Goal: Transaction & Acquisition: Purchase product/service

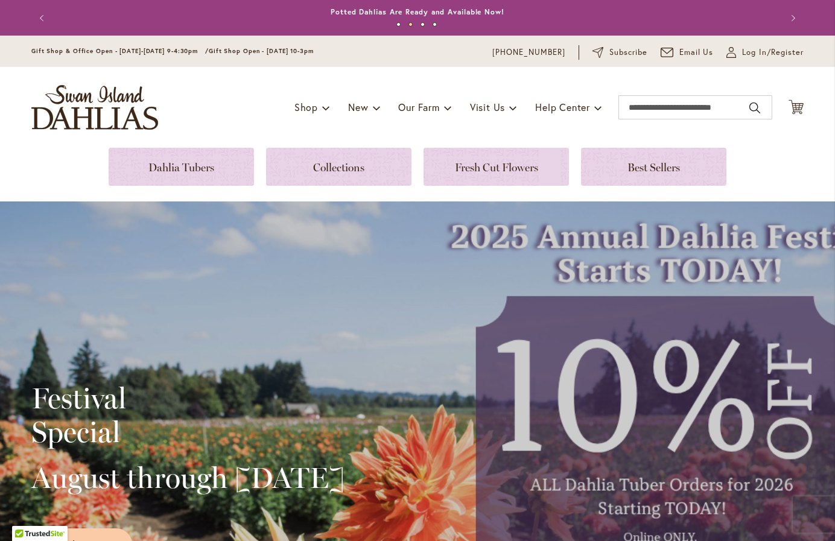
type input "**********"
click at [350, 180] on link at bounding box center [338, 167] width 145 height 38
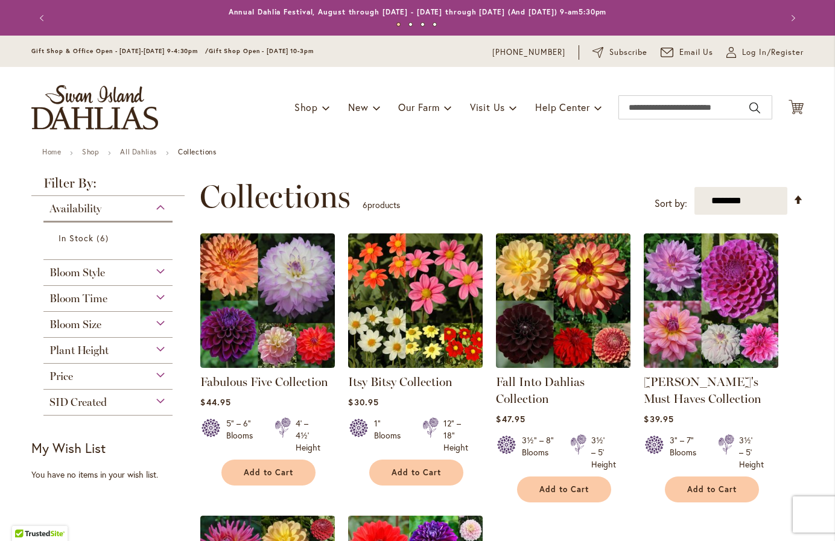
type input "**********"
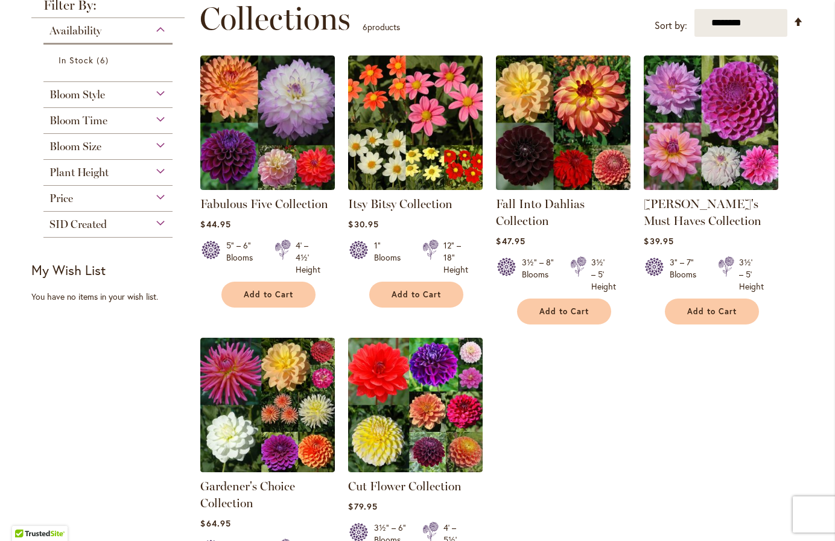
scroll to position [187, 0]
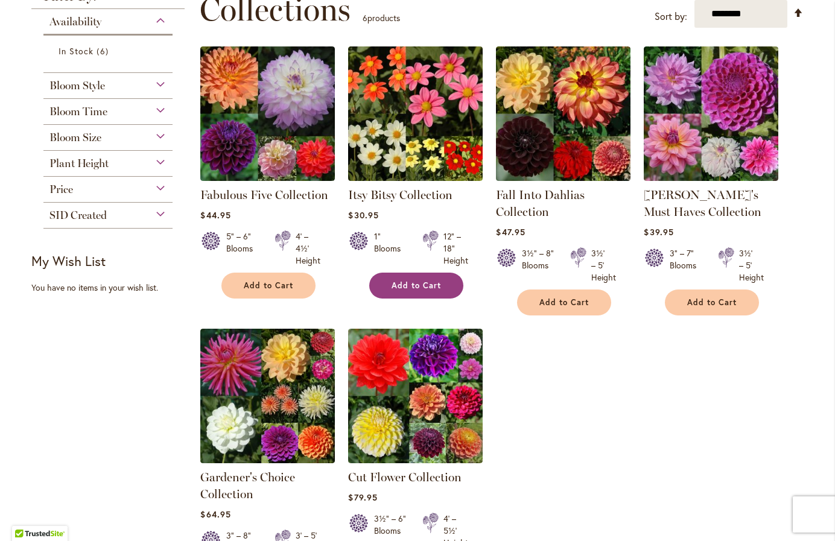
click at [412, 285] on span "Add to Cart" at bounding box center [416, 286] width 49 height 10
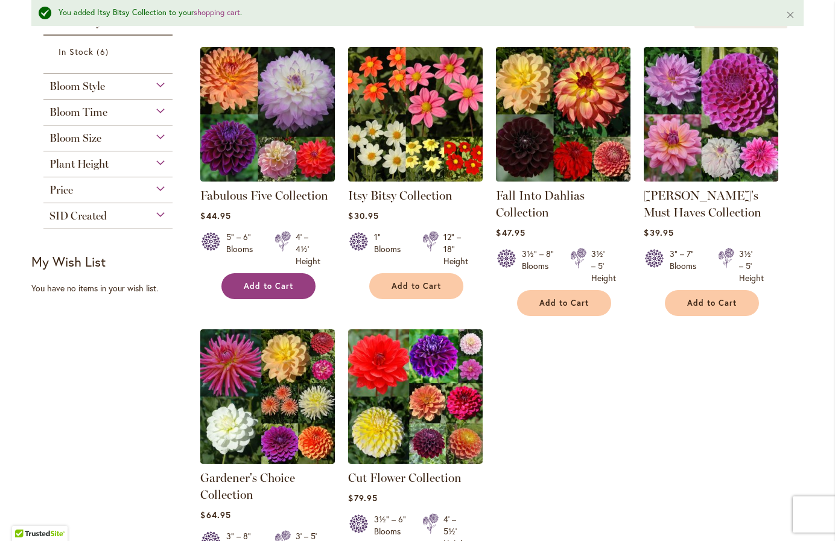
click at [269, 281] on span "Add to Cart" at bounding box center [268, 286] width 49 height 10
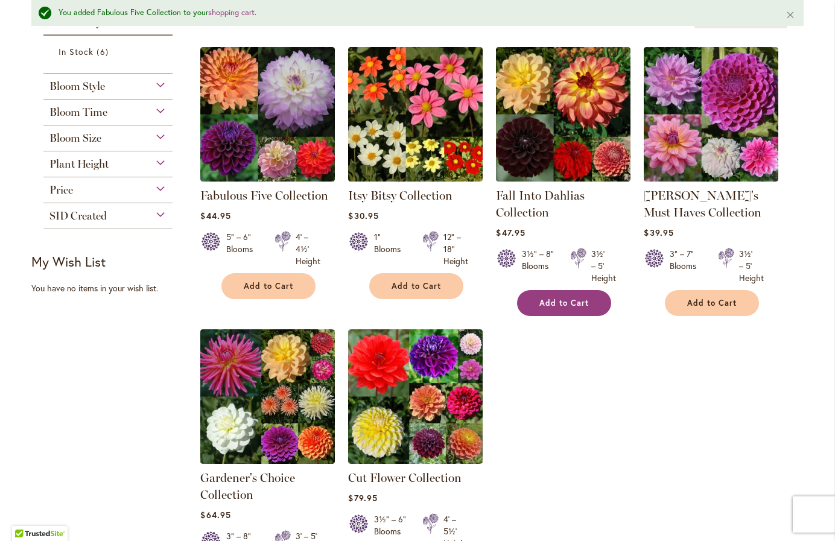
click at [576, 301] on span "Add to Cart" at bounding box center [564, 303] width 49 height 10
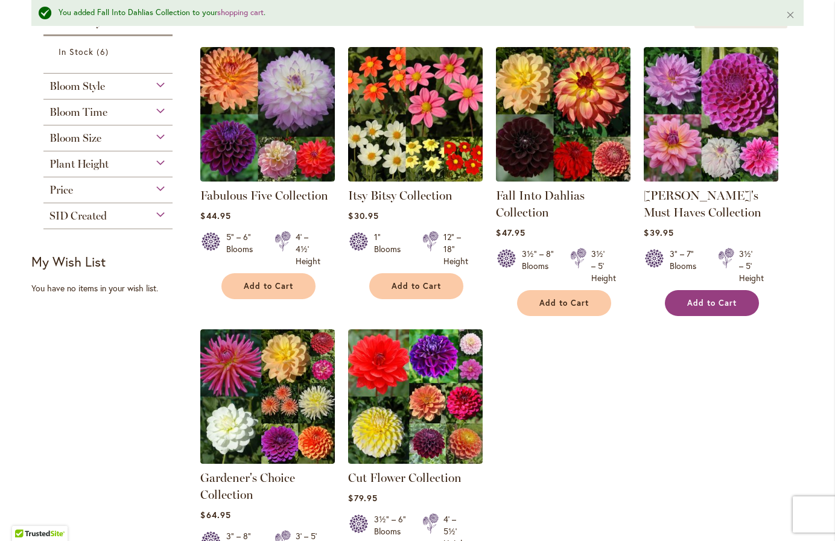
click at [702, 299] on span "Add to Cart" at bounding box center [711, 303] width 49 height 10
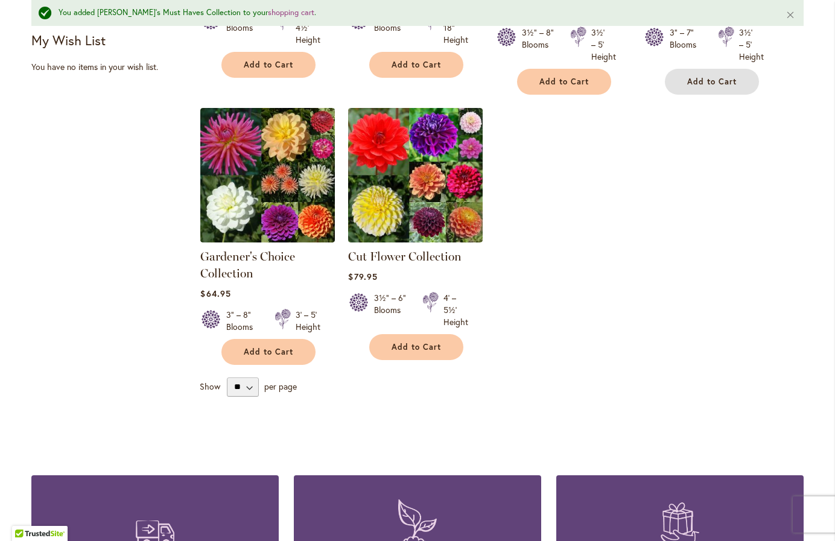
scroll to position [448, 0]
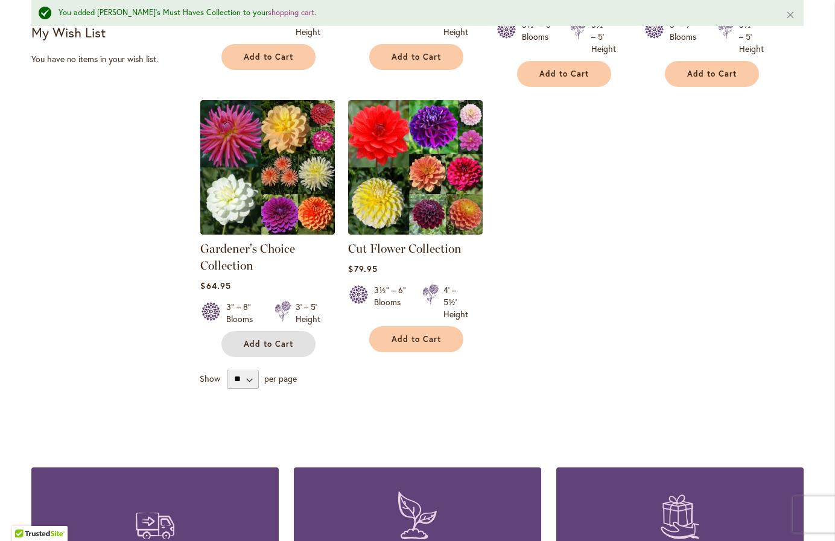
click at [261, 343] on span "Add to Cart" at bounding box center [268, 344] width 49 height 10
click at [396, 337] on span "Add to Cart" at bounding box center [416, 339] width 49 height 10
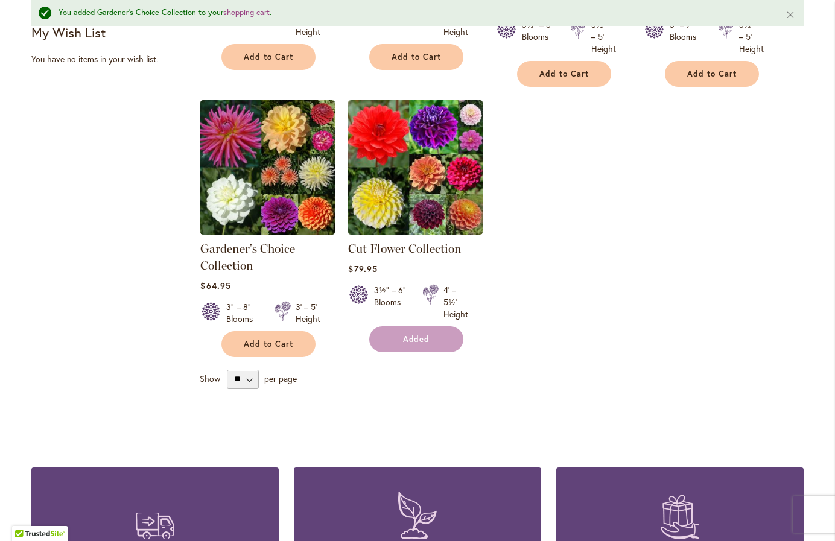
click at [396, 337] on form "Added" at bounding box center [416, 339] width 94 height 26
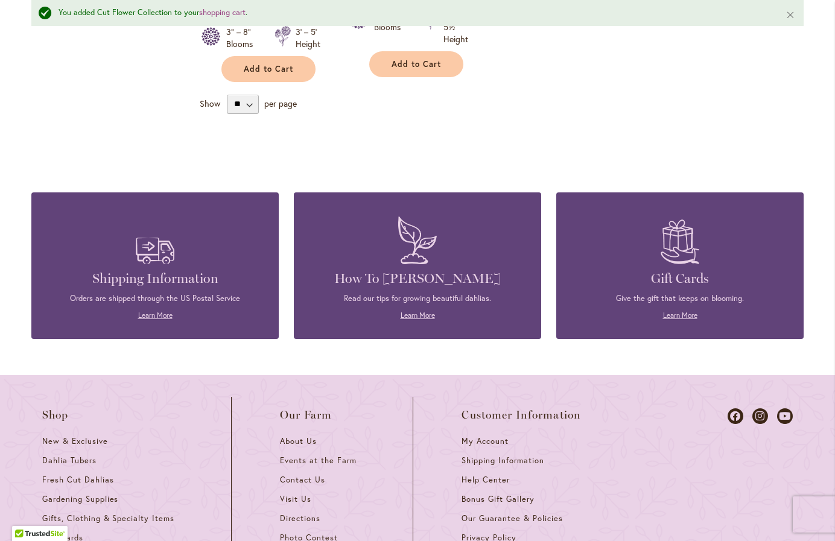
scroll to position [730, 0]
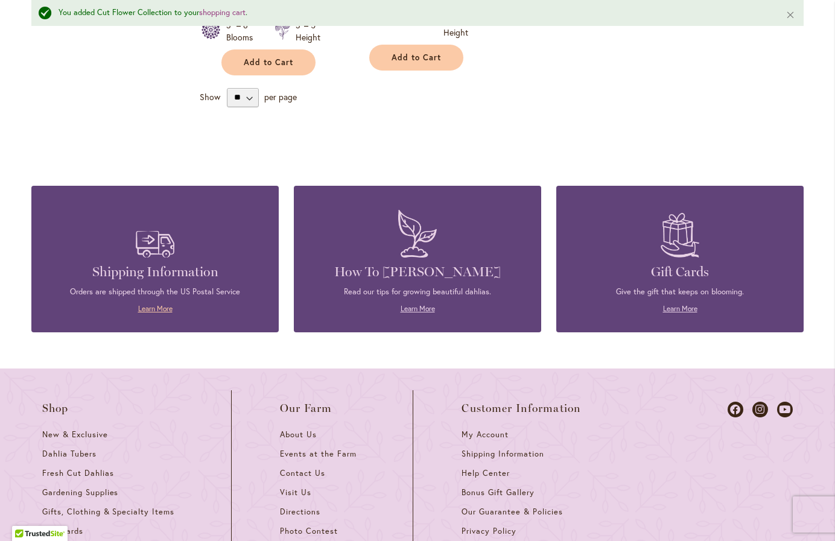
click at [147, 307] on link "Learn More" at bounding box center [155, 308] width 34 height 9
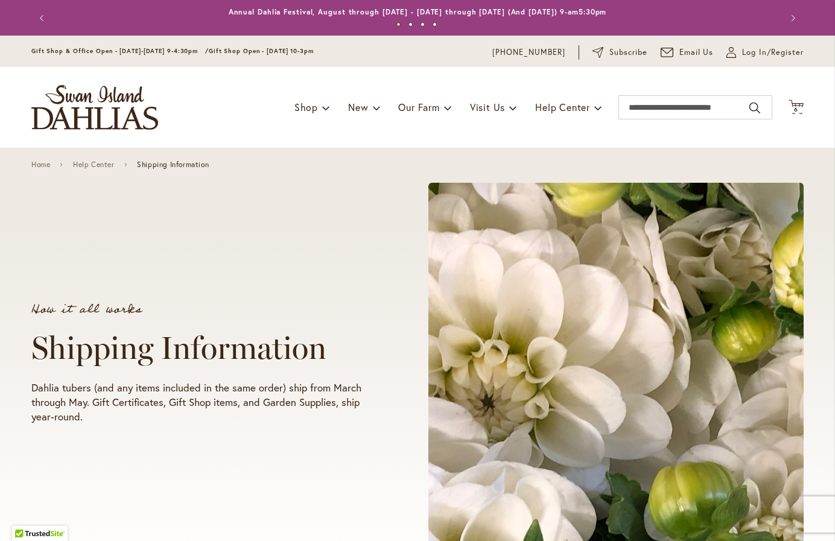
type input "**********"
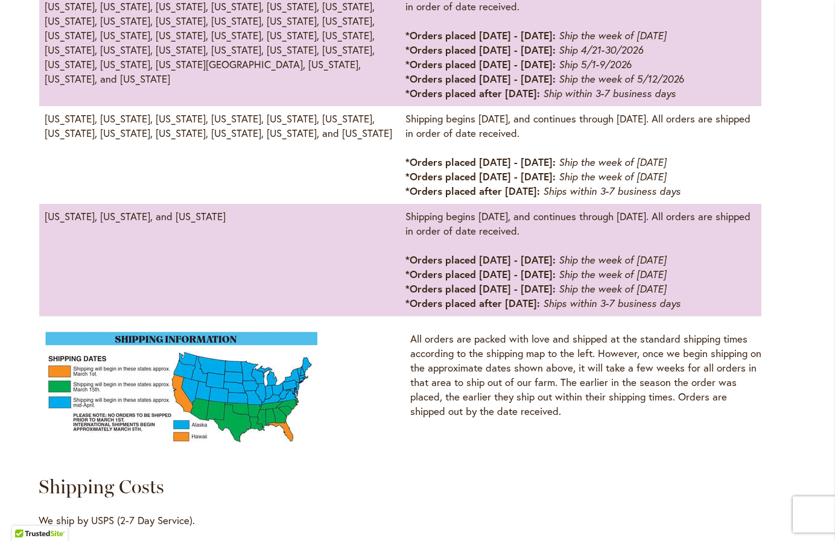
scroll to position [818, 0]
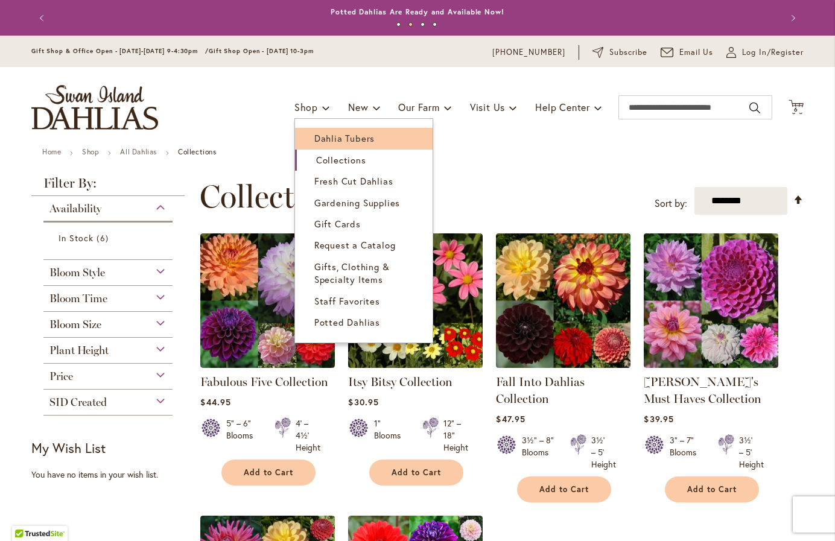
type input "**********"
click at [325, 141] on span "Dahlia Tubers" at bounding box center [344, 138] width 60 height 12
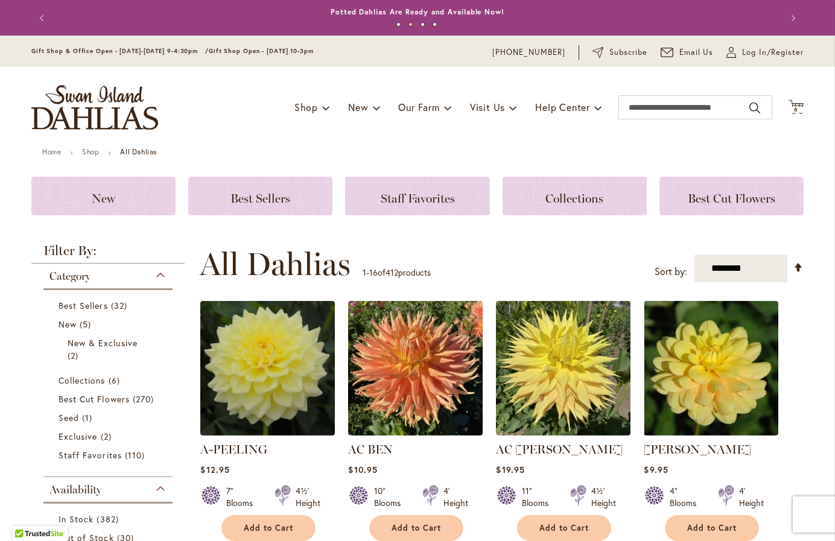
type input "**********"
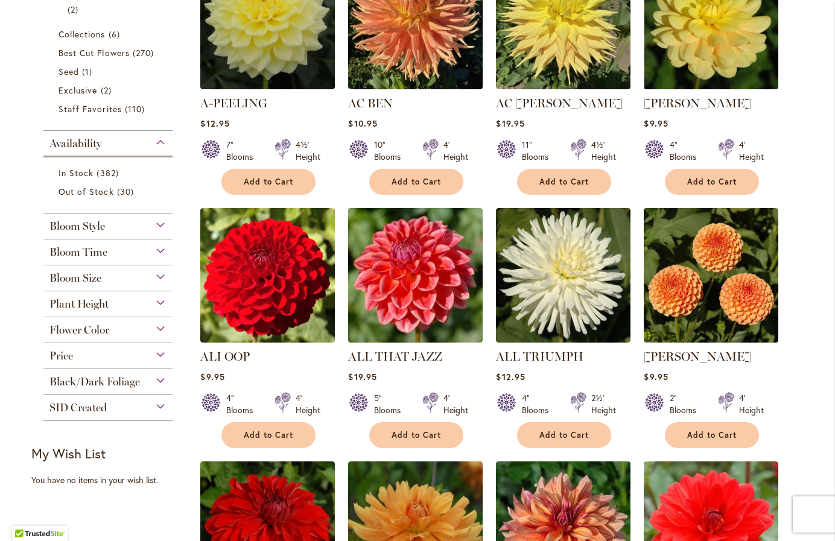
scroll to position [349, 0]
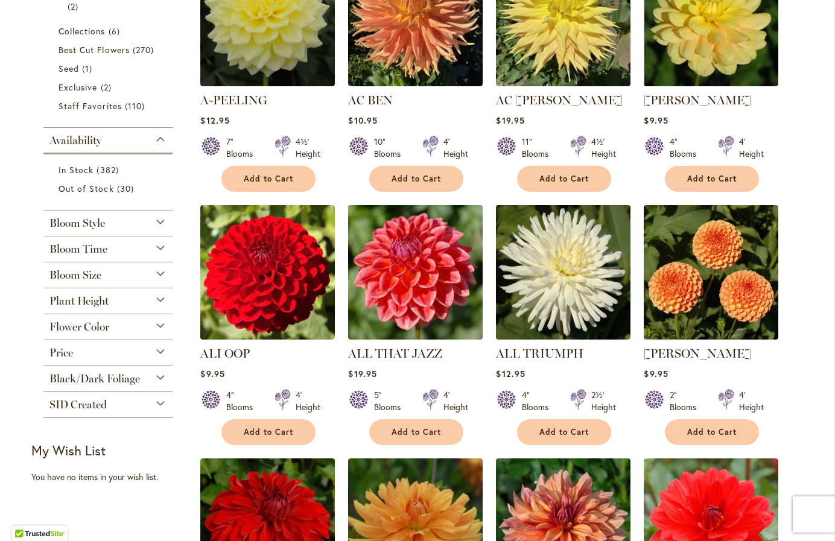
click at [156, 272] on div "Bloom Size" at bounding box center [107, 272] width 129 height 19
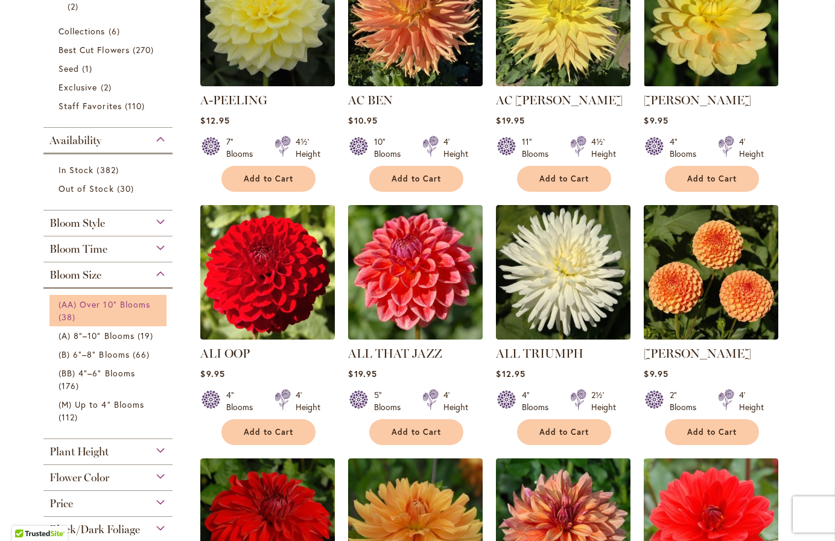
click at [93, 311] on link "(AA) Over 10" Blooms 38 items" at bounding box center [110, 310] width 102 height 25
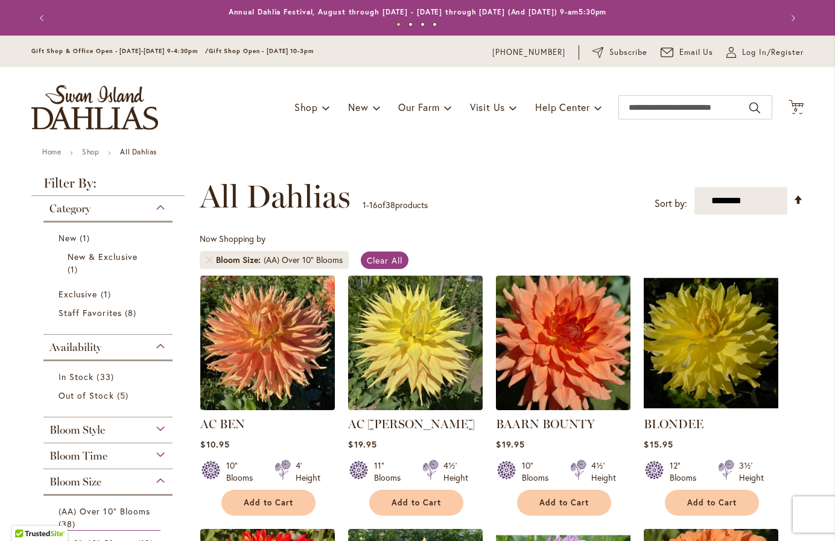
type input "**********"
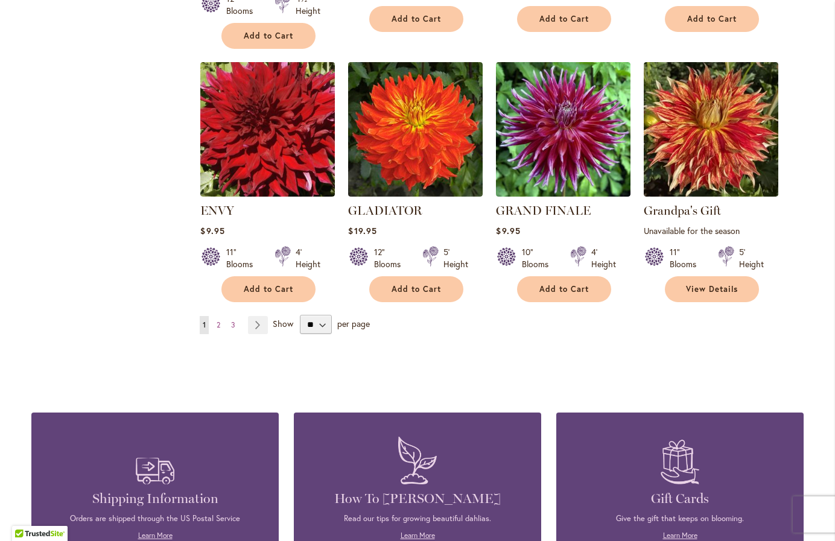
scroll to position [964, 0]
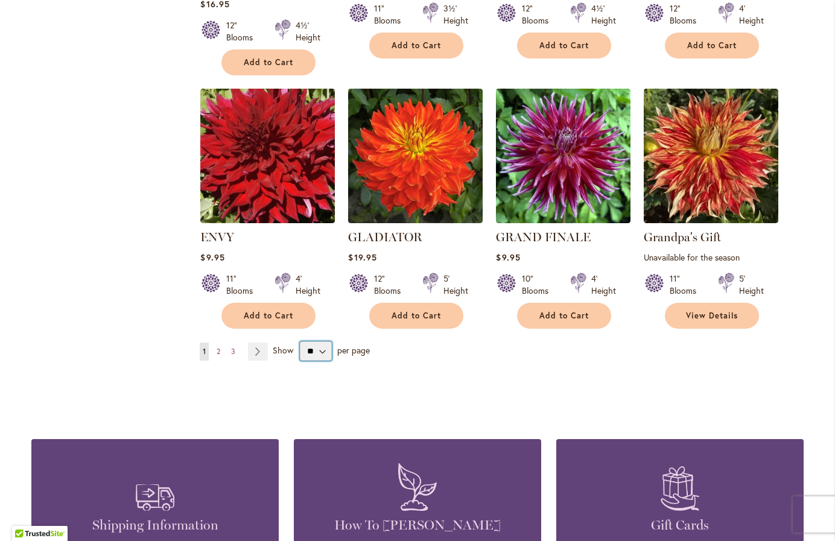
click at [318, 351] on select "** ** ** **" at bounding box center [315, 351] width 31 height 19
select select "**"
click at [300, 342] on select "** ** ** **" at bounding box center [315, 351] width 31 height 19
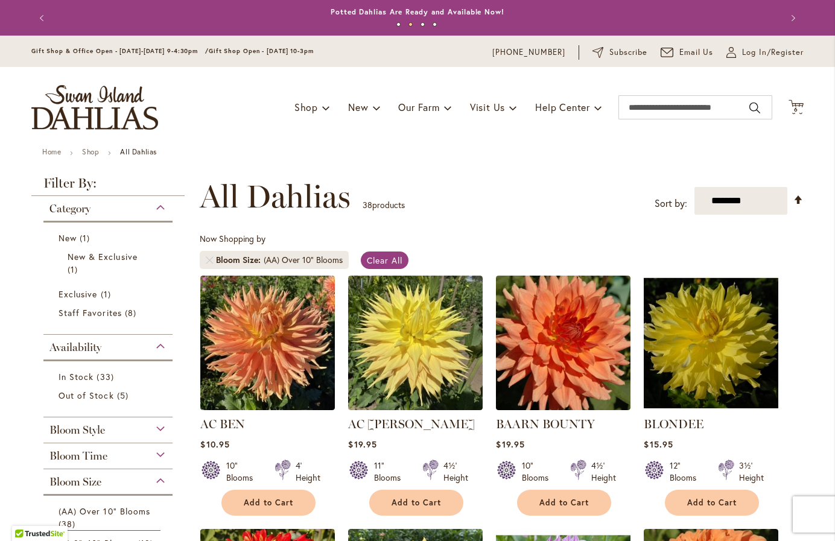
type input "**********"
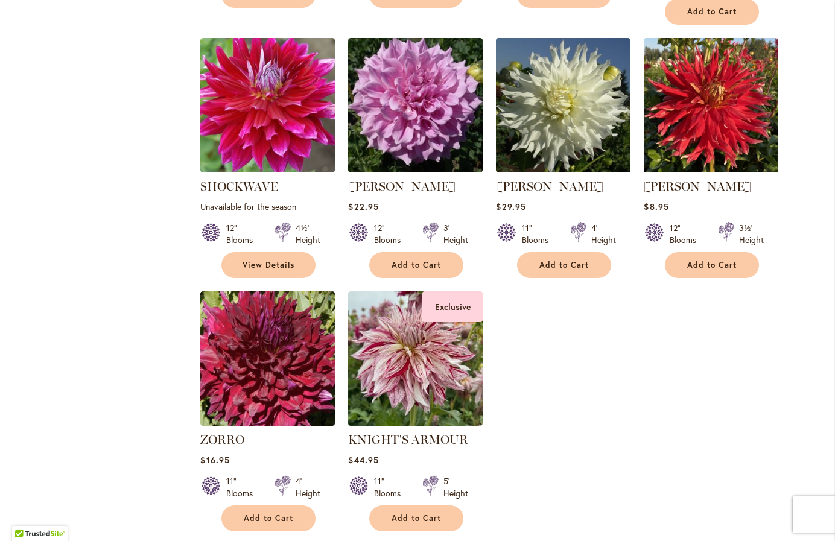
scroll to position [2256, 0]
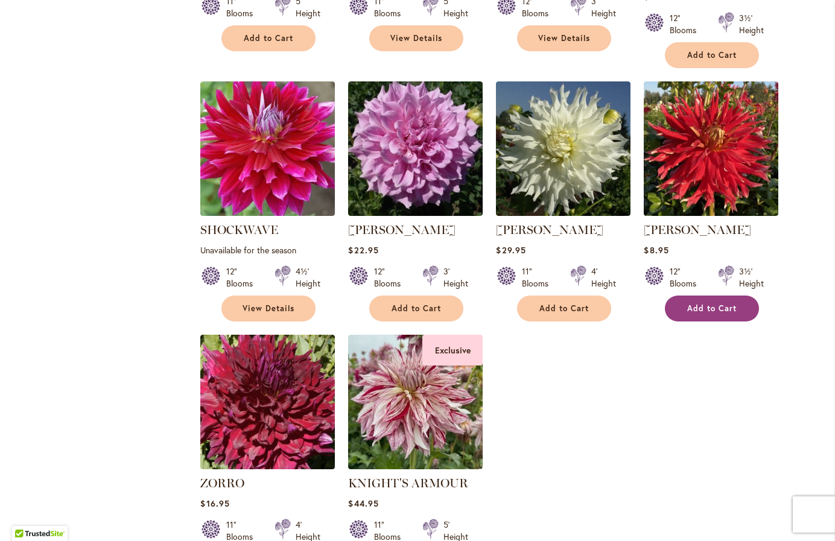
click at [712, 304] on span "Add to Cart" at bounding box center [711, 309] width 49 height 10
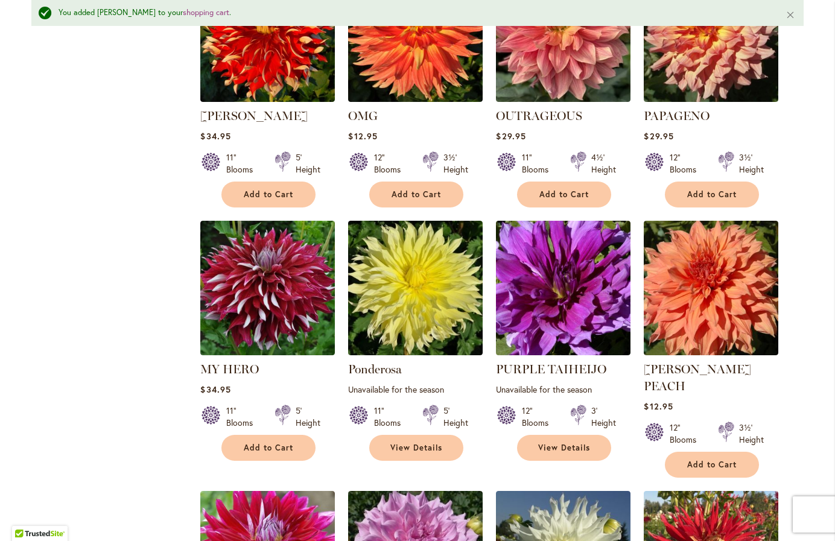
scroll to position [1853, 0]
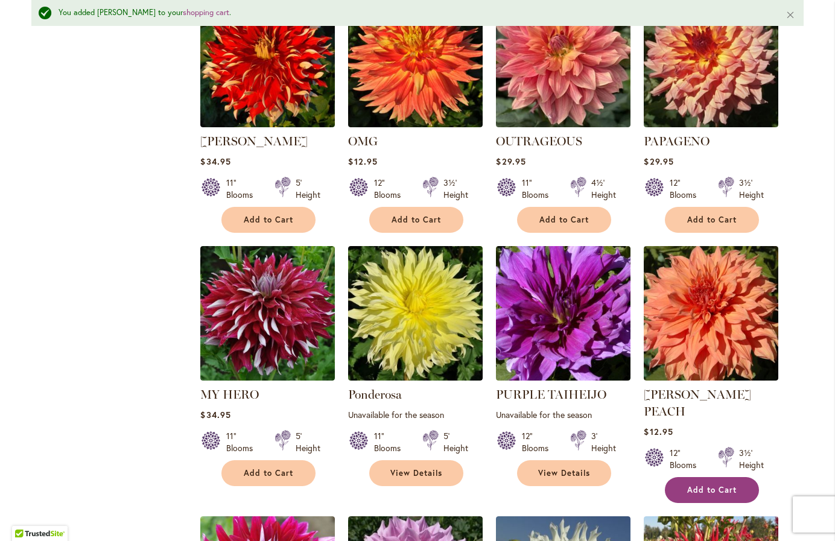
click at [690, 477] on button "Add to Cart" at bounding box center [712, 490] width 94 height 26
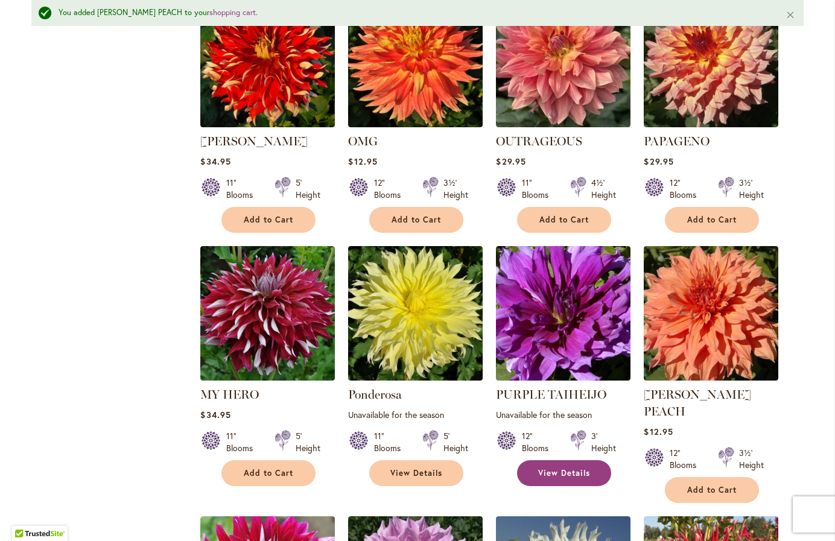
click at [558, 468] on span "View Details" at bounding box center [564, 473] width 52 height 10
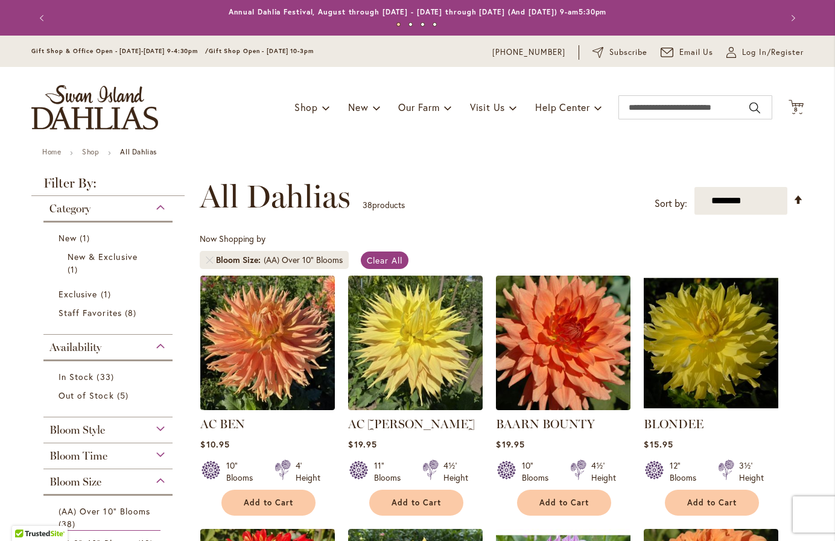
type input "**********"
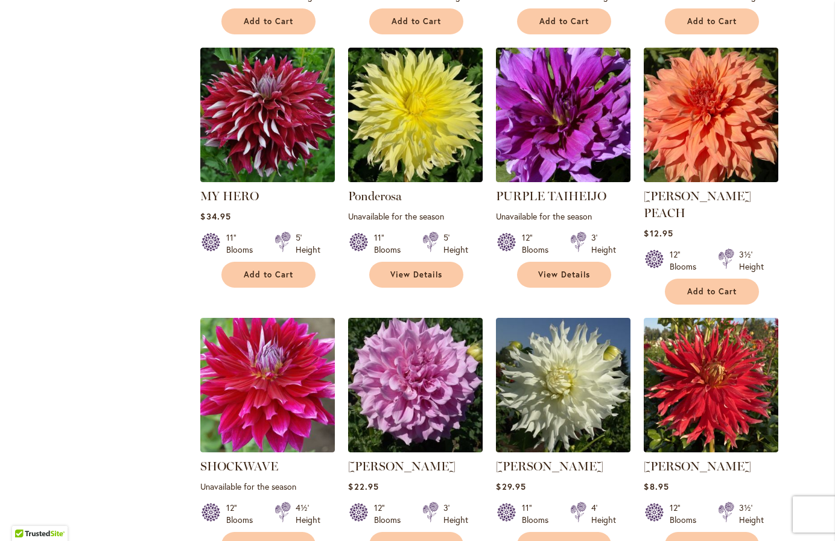
scroll to position [2022, 0]
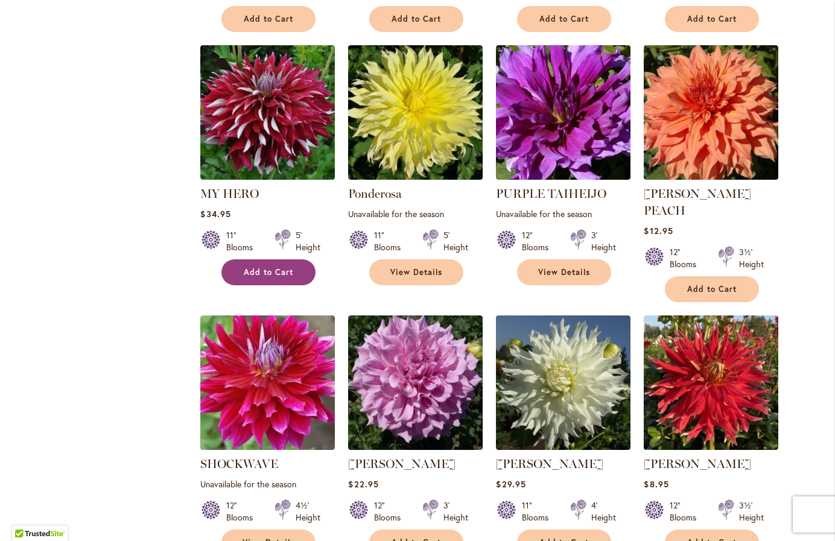
click at [293, 259] on button "Add to Cart" at bounding box center [268, 272] width 94 height 26
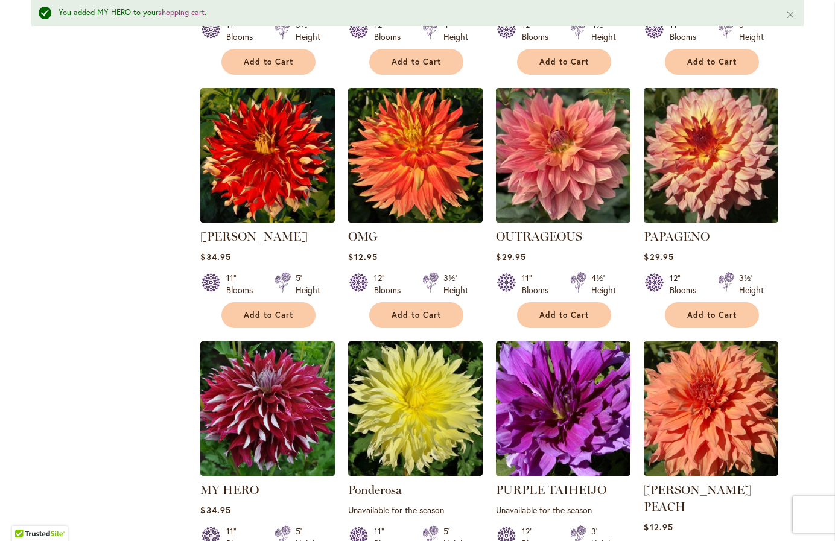
scroll to position [1715, 0]
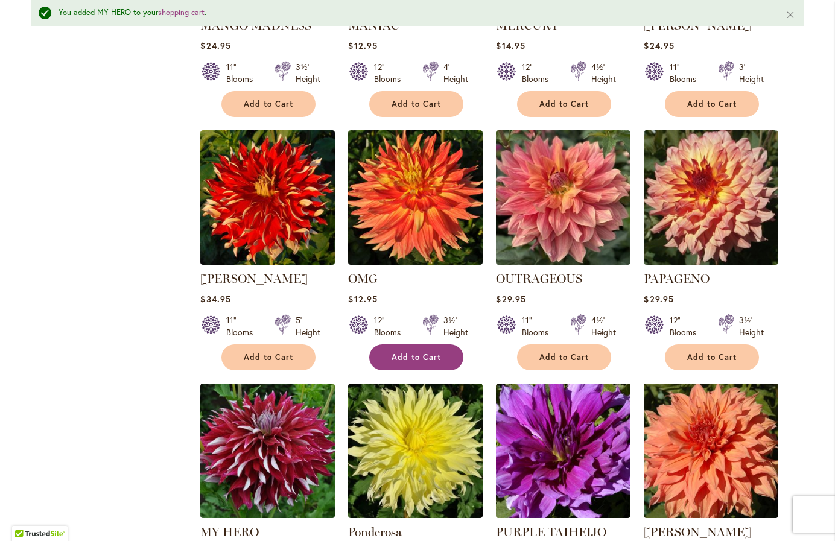
click at [420, 352] on span "Add to Cart" at bounding box center [416, 357] width 49 height 10
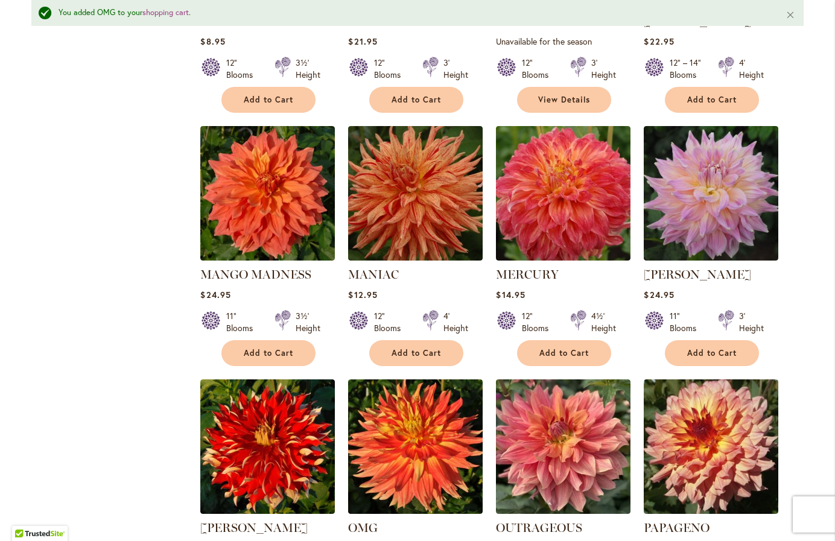
scroll to position [1377, 0]
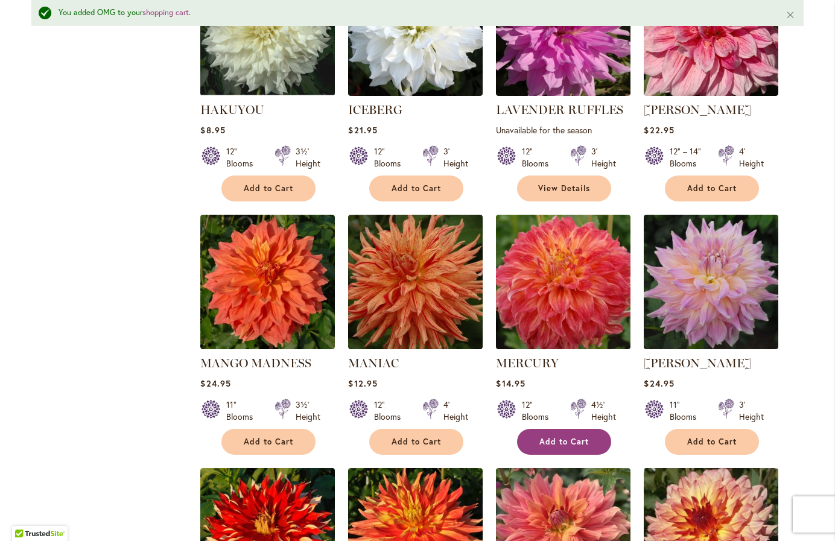
click at [553, 429] on button "Add to Cart" at bounding box center [564, 442] width 94 height 26
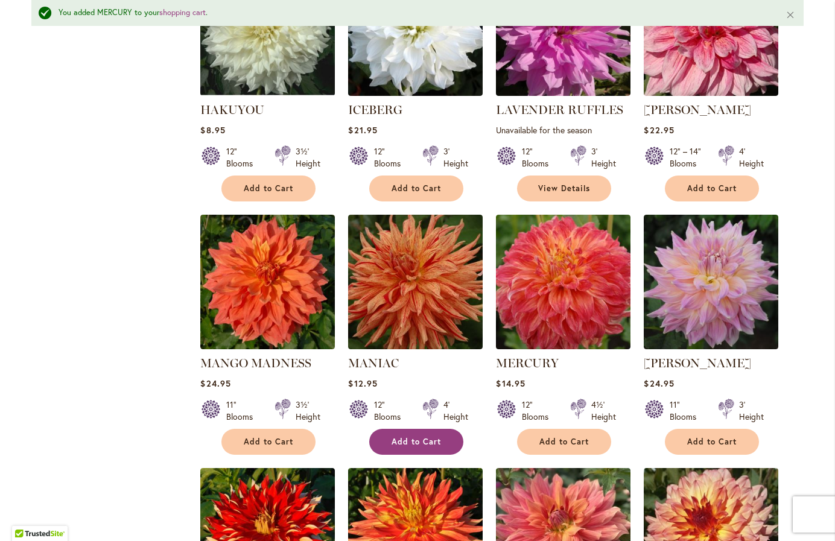
click at [418, 437] on span "Add to Cart" at bounding box center [416, 442] width 49 height 10
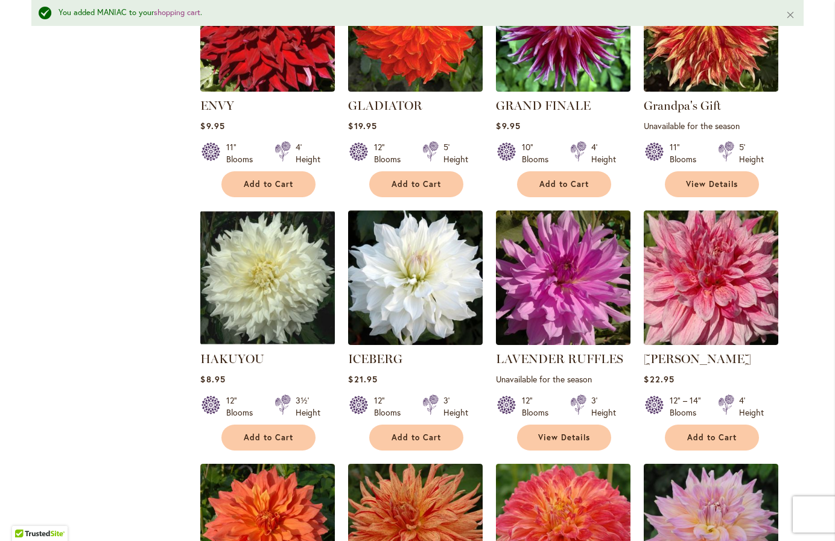
scroll to position [1104, 0]
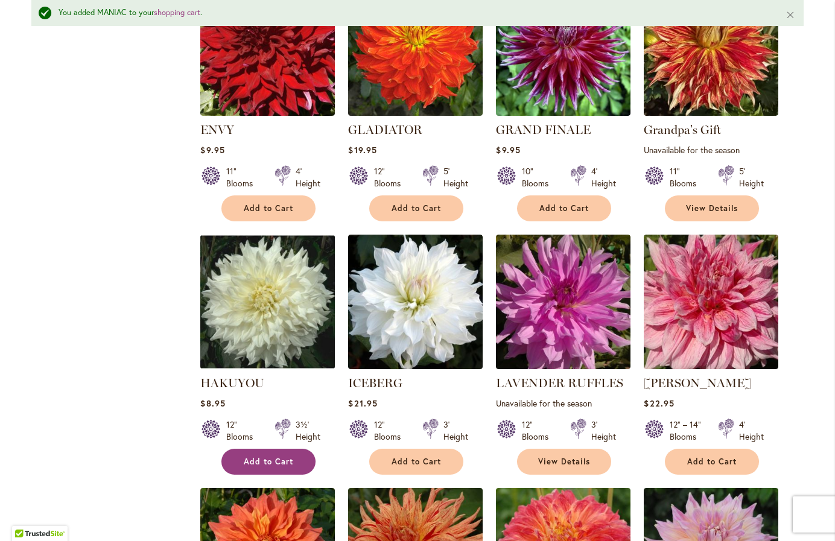
click at [262, 457] on span "Add to Cart" at bounding box center [268, 462] width 49 height 10
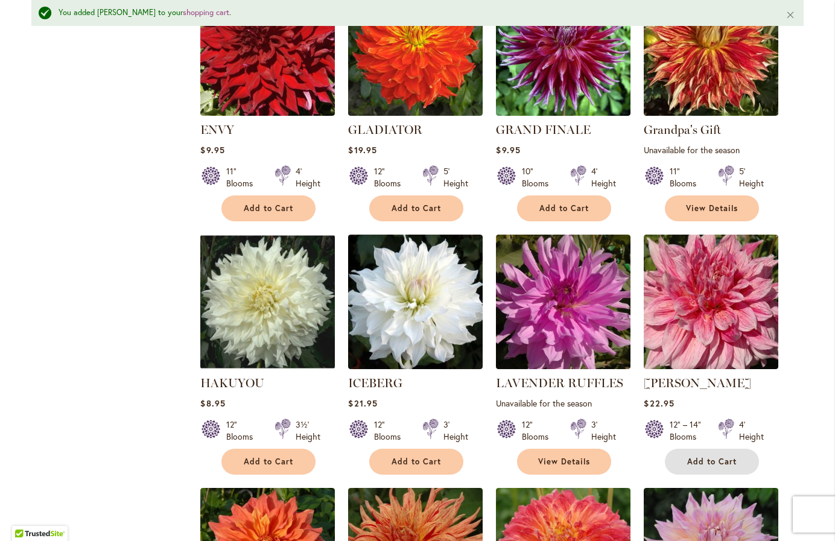
drag, startPoint x: 703, startPoint y: 455, endPoint x: 800, endPoint y: 489, distance: 103.1
click at [800, 489] on main "Home Shop All Dahlias You added HAKUYOU to your shopping cart . Close New Best …" at bounding box center [418, 548] width 794 height 3008
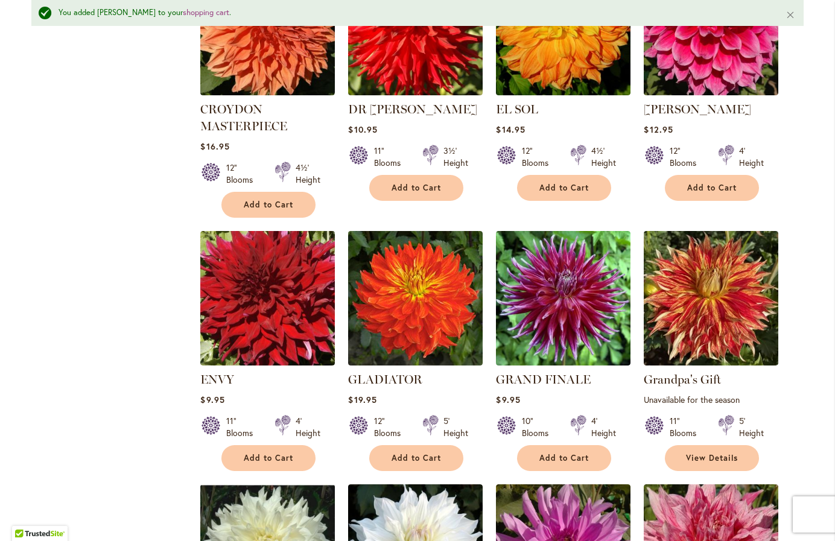
scroll to position [798, 0]
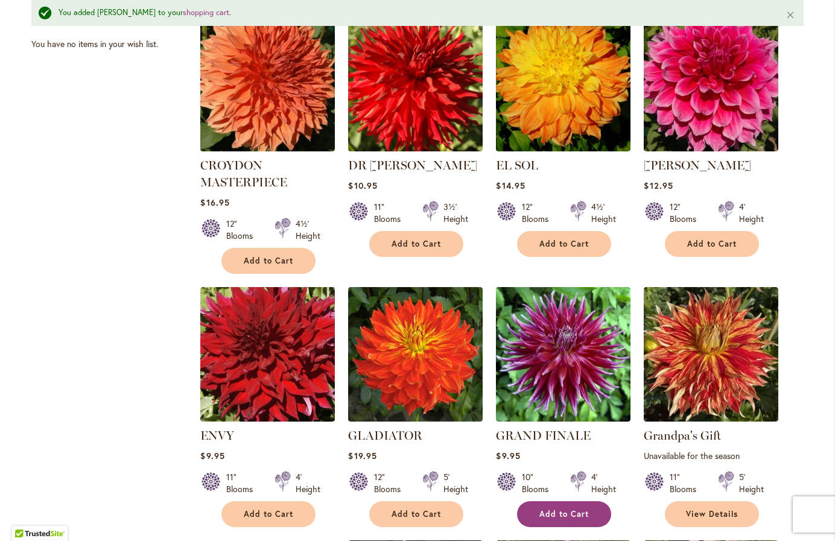
click at [549, 515] on span "Add to Cart" at bounding box center [564, 514] width 49 height 10
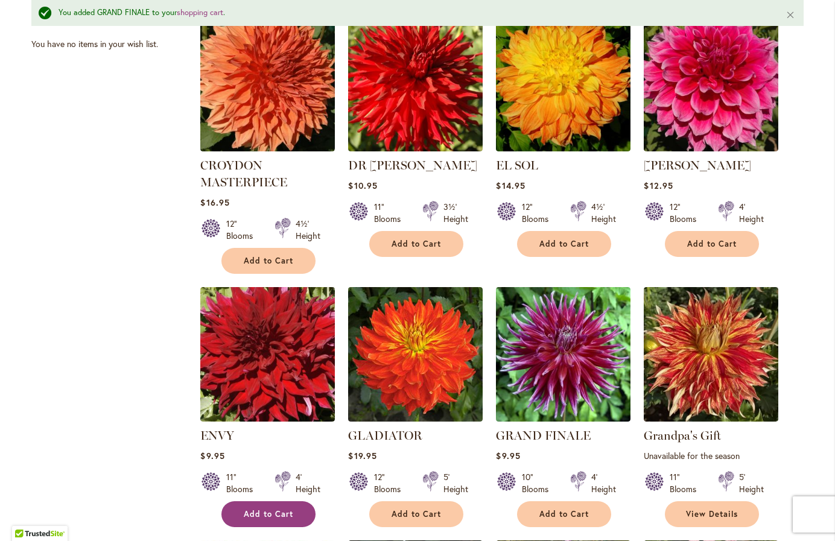
click at [278, 509] on span "Add to Cart" at bounding box center [268, 514] width 49 height 10
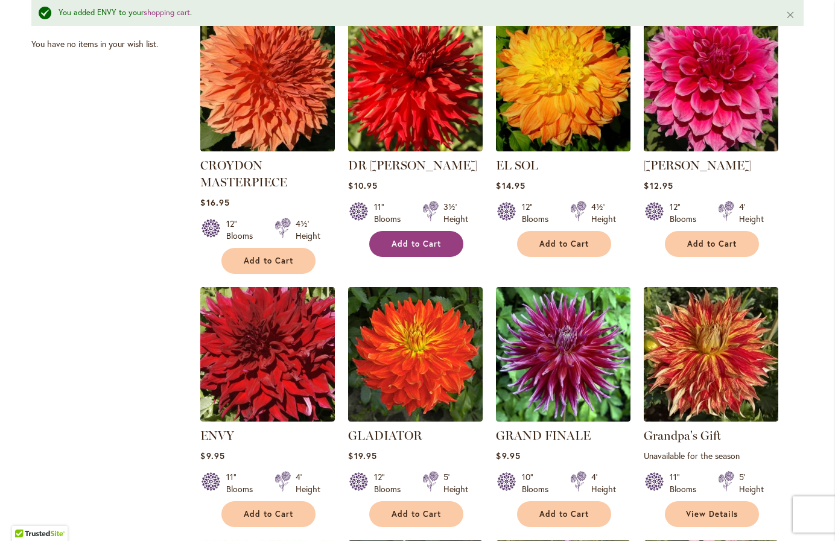
click at [426, 244] on span "Add to Cart" at bounding box center [416, 244] width 49 height 10
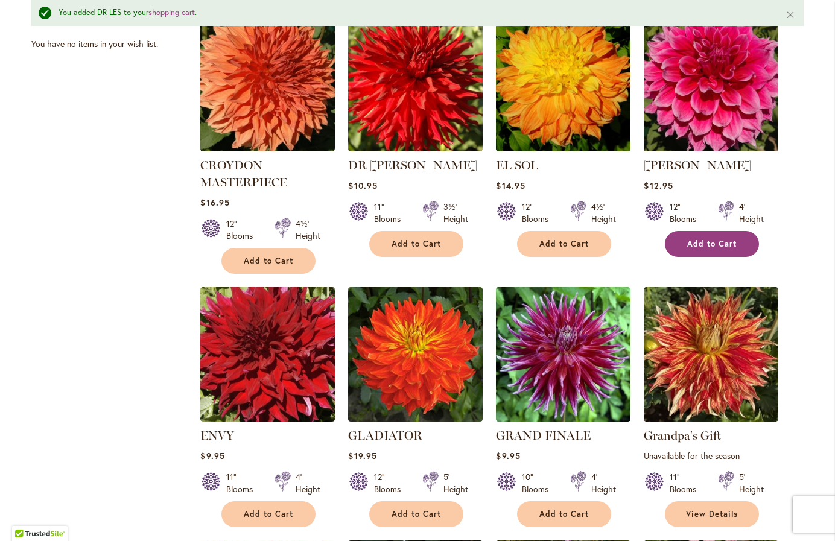
click at [708, 239] on span "Add to Cart" at bounding box center [711, 244] width 49 height 10
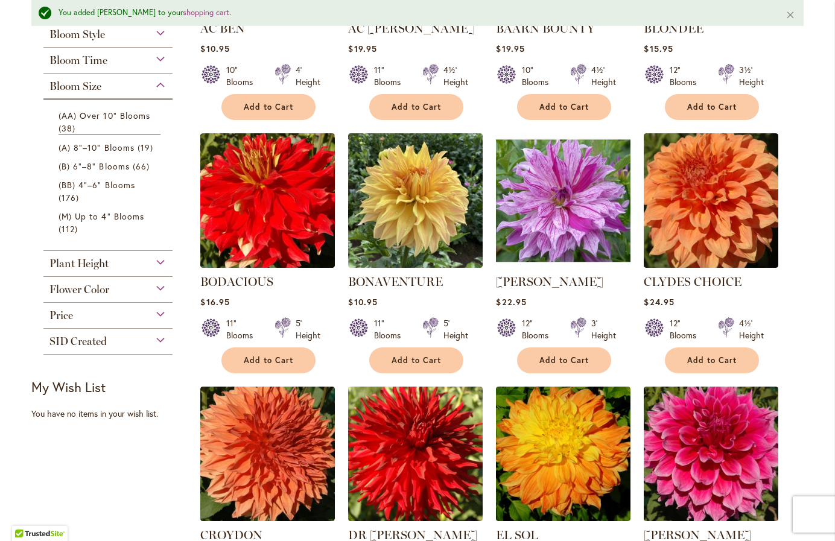
scroll to position [355, 0]
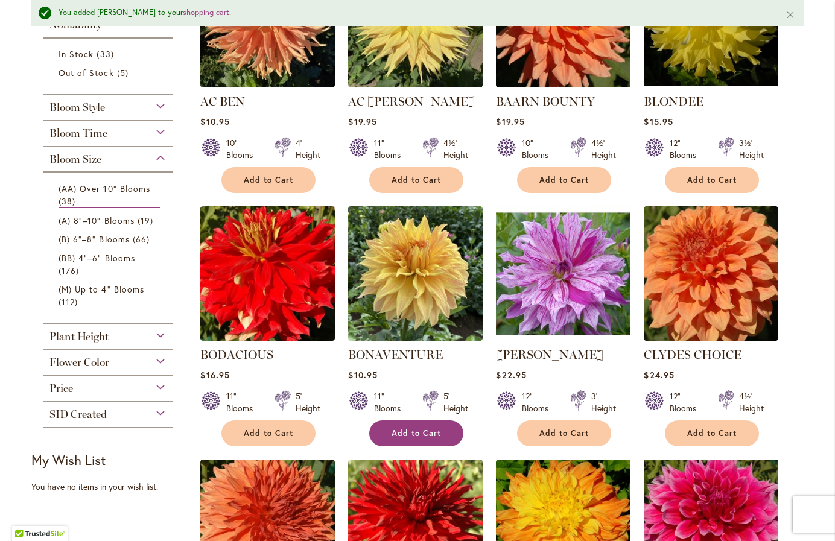
click at [415, 438] on button "Add to Cart" at bounding box center [416, 434] width 94 height 26
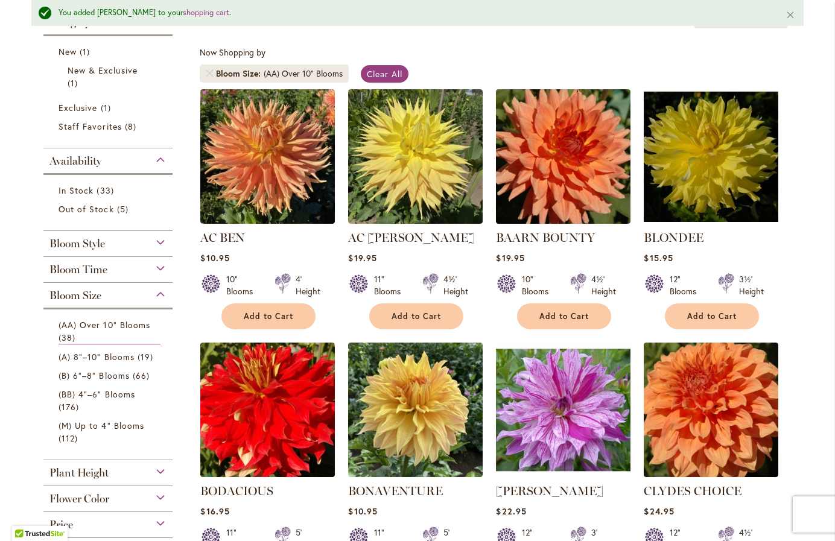
scroll to position [138, 0]
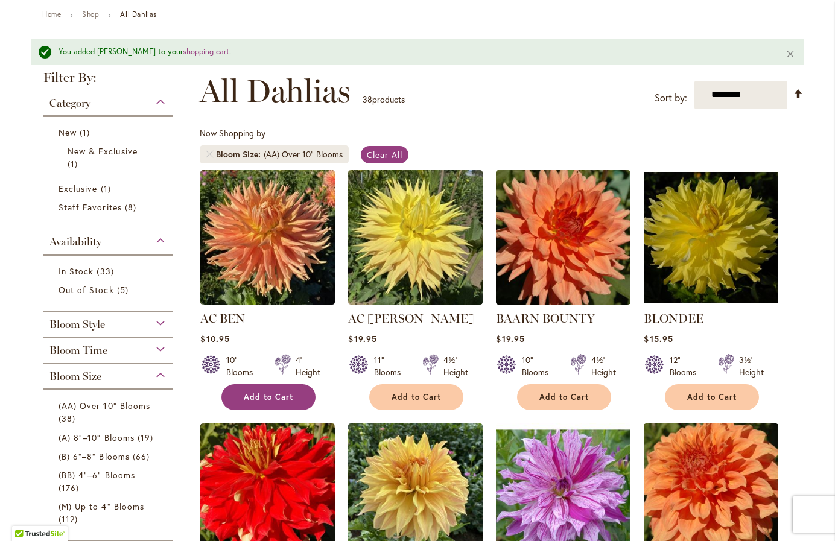
click at [256, 389] on button "Add to Cart" at bounding box center [268, 397] width 94 height 26
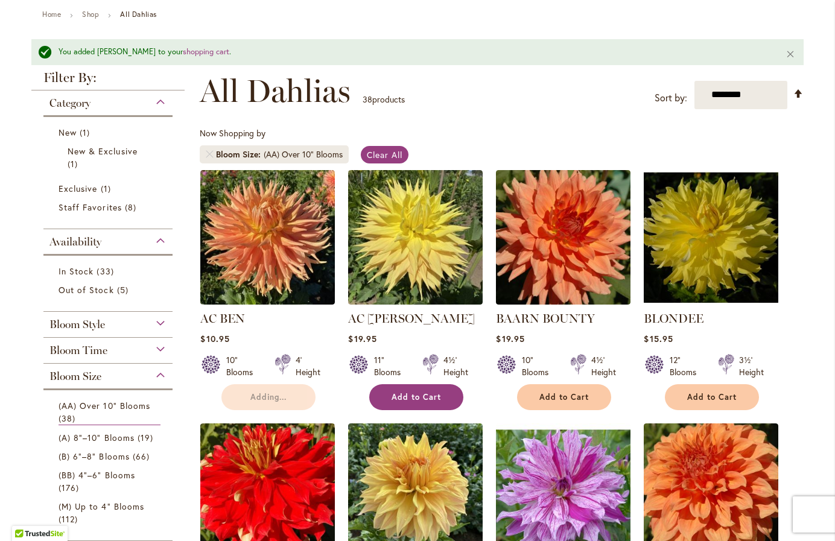
click at [403, 397] on span "Add to Cart" at bounding box center [416, 397] width 49 height 10
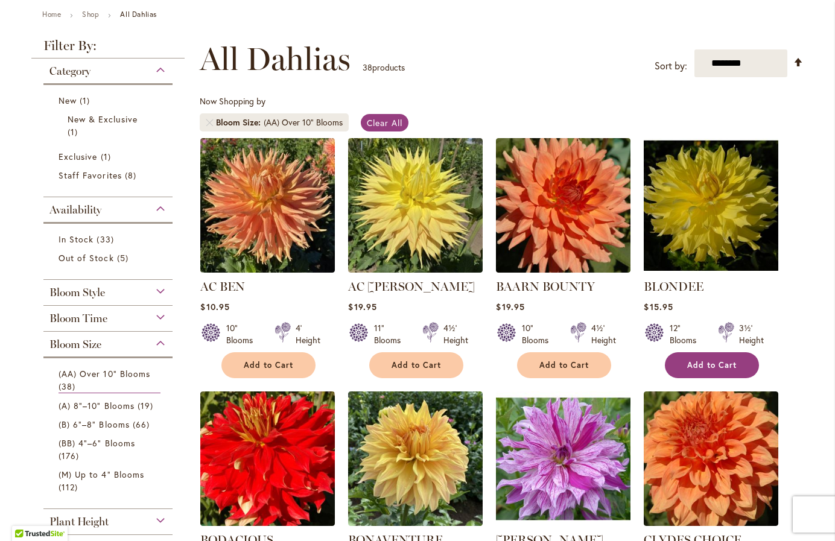
click at [712, 364] on span "Add to Cart" at bounding box center [711, 365] width 49 height 10
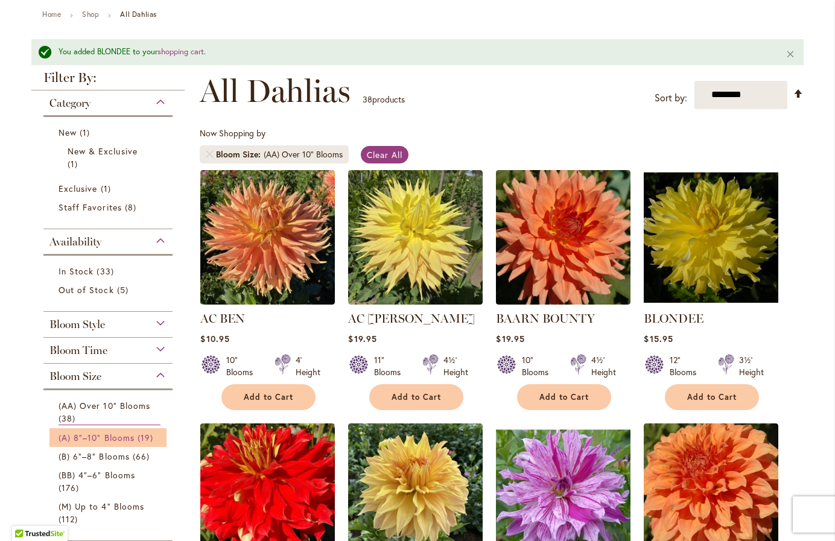
click at [106, 434] on span "(A) 8"–10" Blooms" at bounding box center [97, 437] width 76 height 11
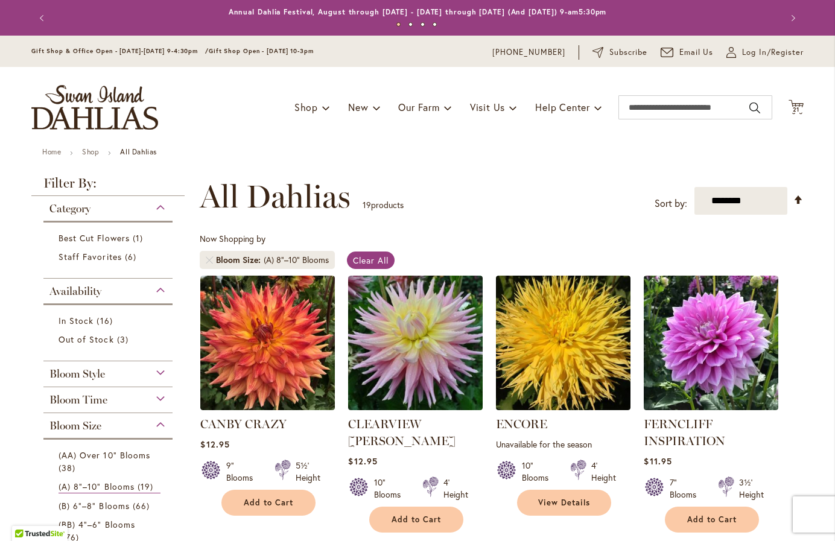
type input "**********"
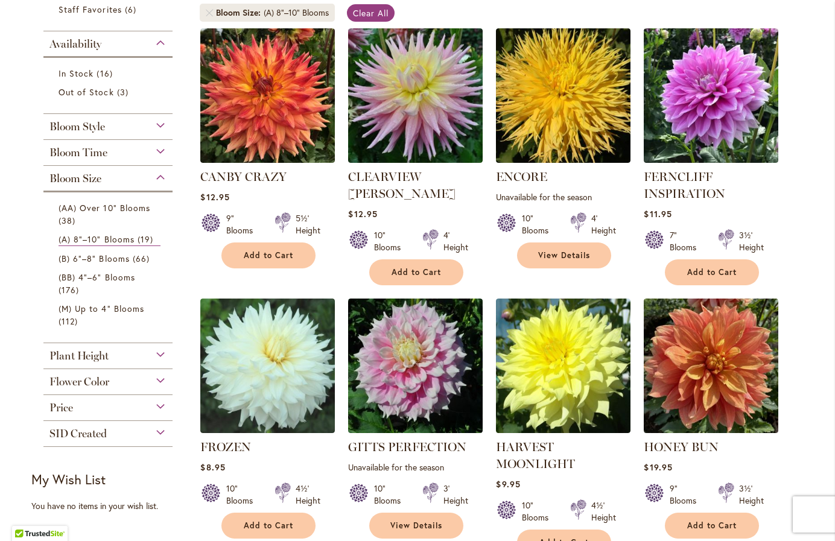
scroll to position [255, 0]
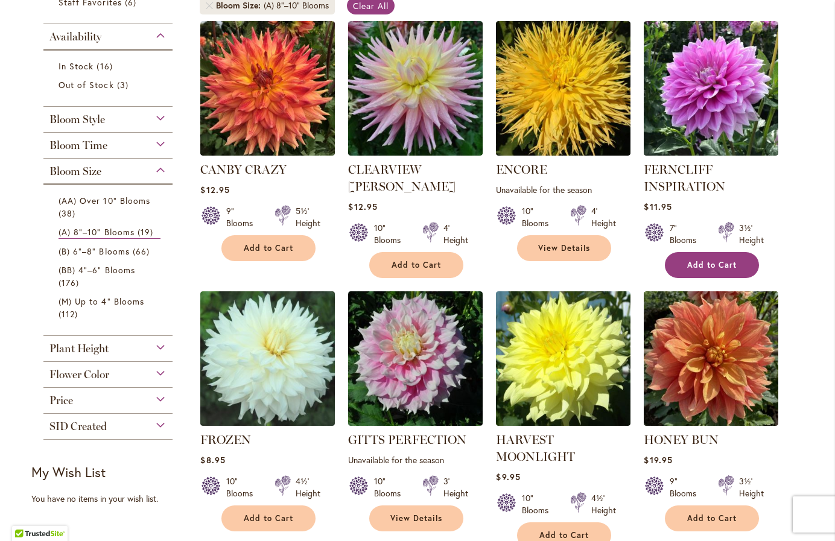
click at [692, 263] on span "Add to Cart" at bounding box center [711, 265] width 49 height 10
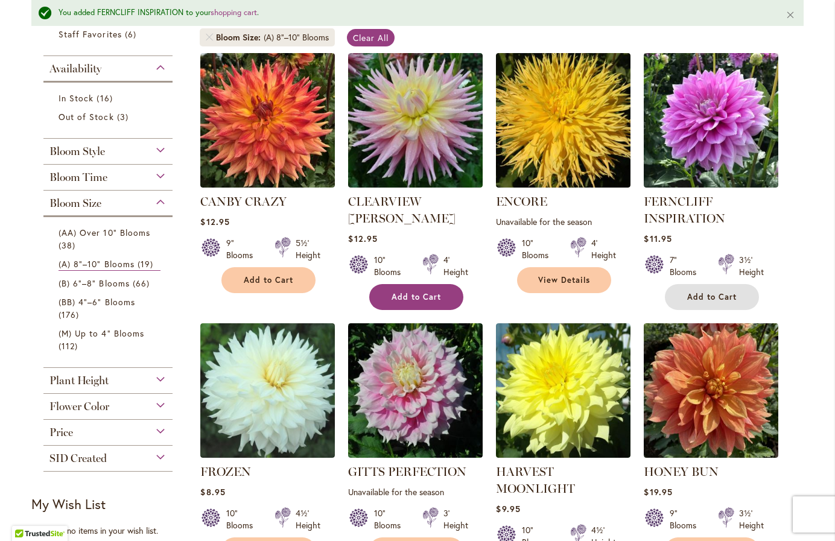
scroll to position [286, 0]
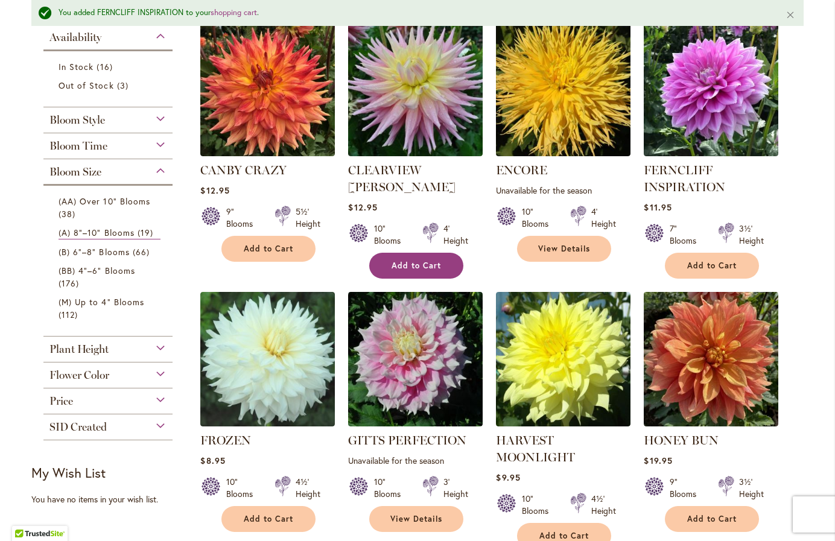
click at [424, 261] on span "Add to Cart" at bounding box center [416, 266] width 49 height 10
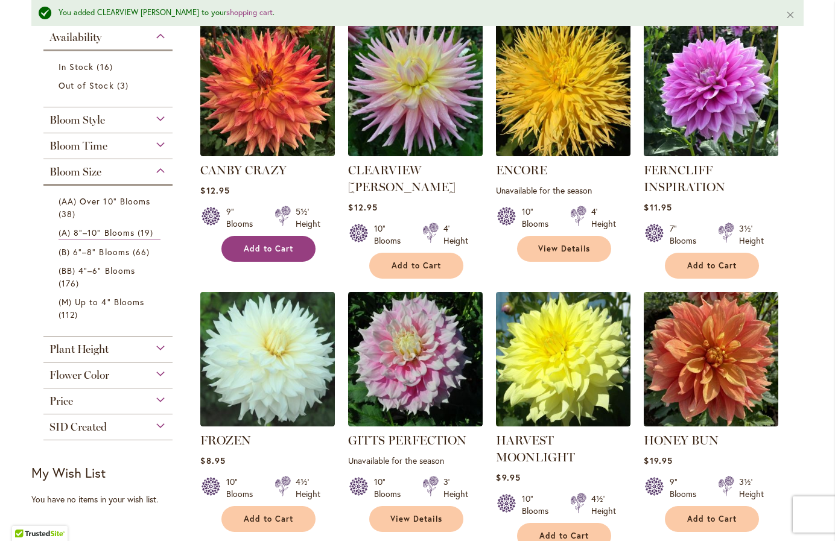
click at [265, 250] on span "Add to Cart" at bounding box center [268, 249] width 49 height 10
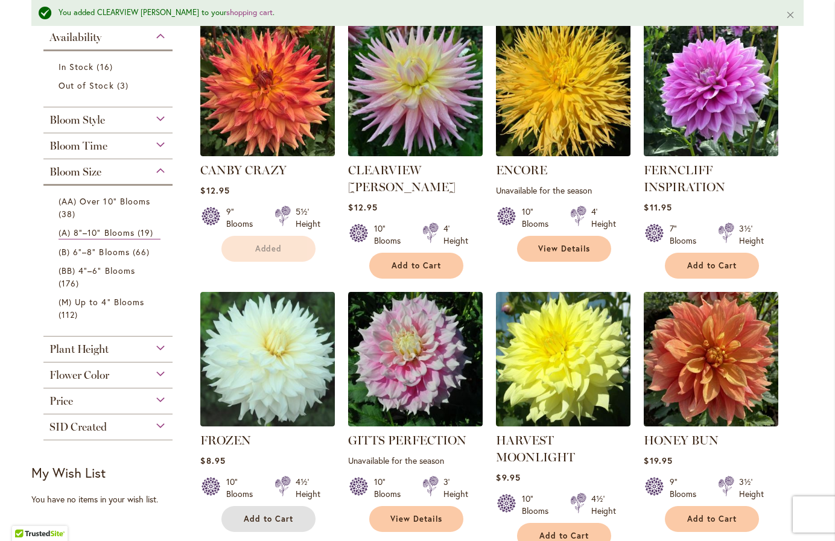
drag, startPoint x: 243, startPoint y: 515, endPoint x: 388, endPoint y: 491, distance: 147.3
click at [244, 515] on span "Add to Cart" at bounding box center [268, 519] width 49 height 10
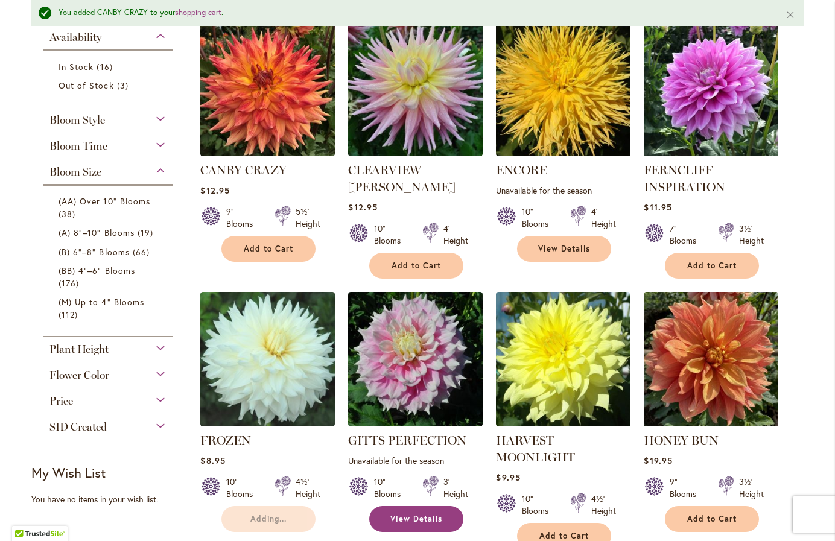
click at [429, 509] on link "View Details" at bounding box center [416, 519] width 94 height 26
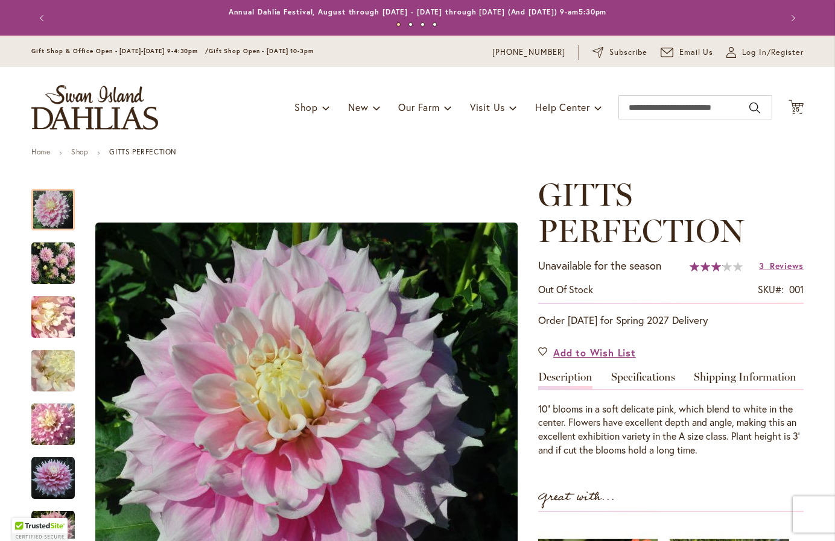
type input "**********"
click at [37, 15] on button "Previous" at bounding box center [43, 18] width 24 height 24
click at [37, 18] on button "Previous" at bounding box center [43, 18] width 24 height 24
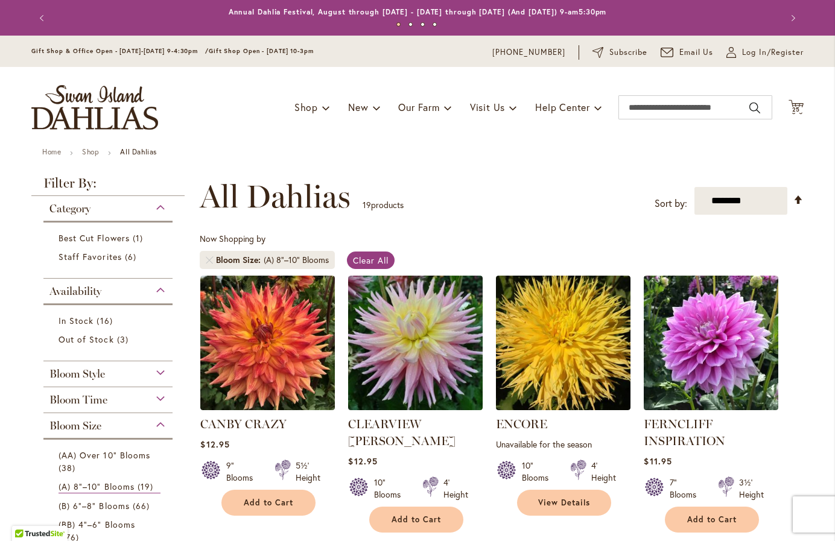
type input "**********"
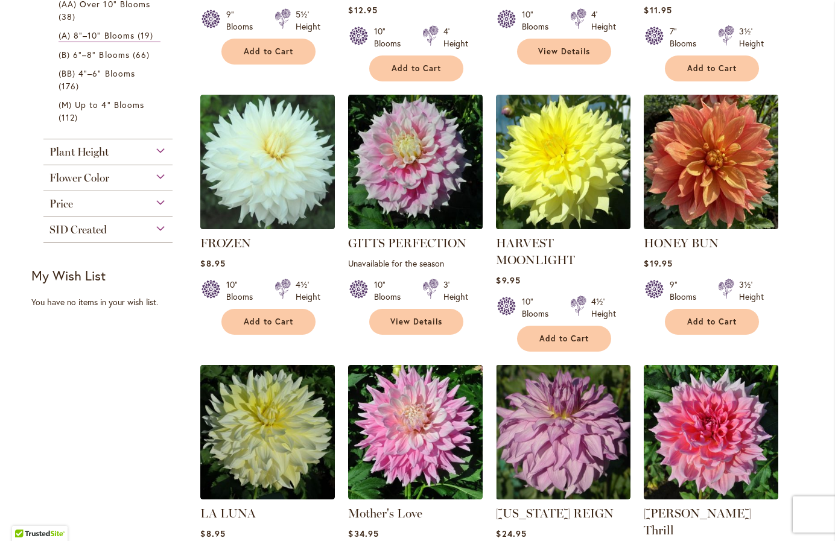
scroll to position [446, 0]
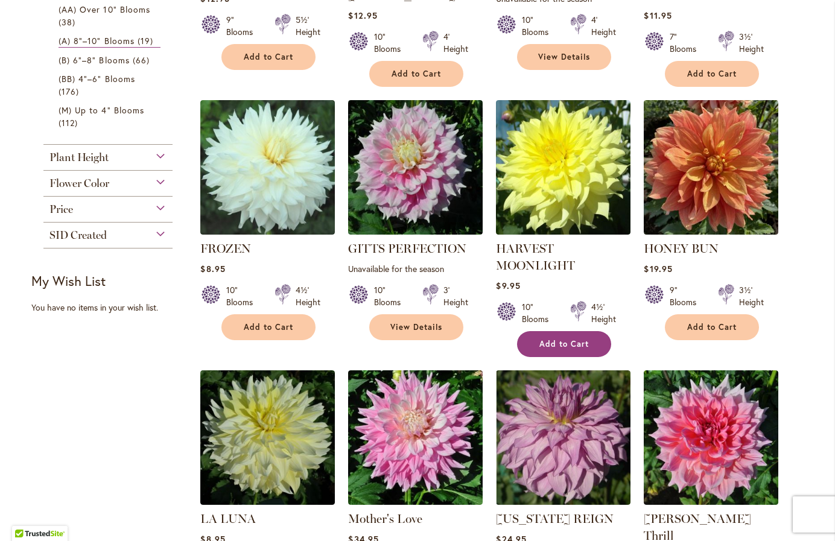
click at [554, 346] on span "Add to Cart" at bounding box center [564, 344] width 49 height 10
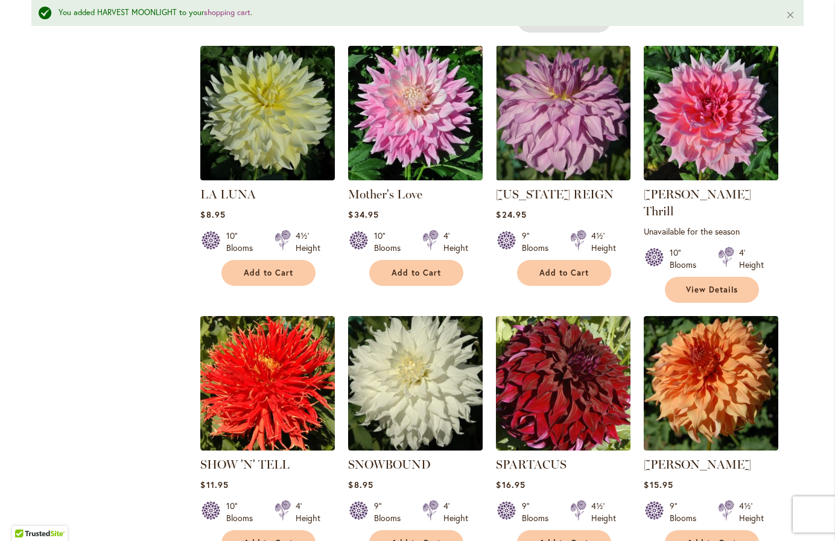
scroll to position [804, 0]
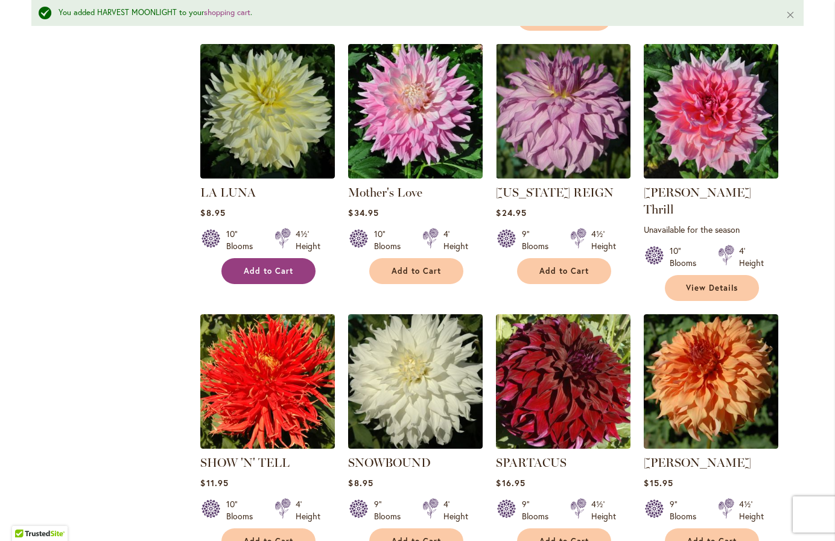
click at [256, 270] on span "Add to Cart" at bounding box center [268, 271] width 49 height 10
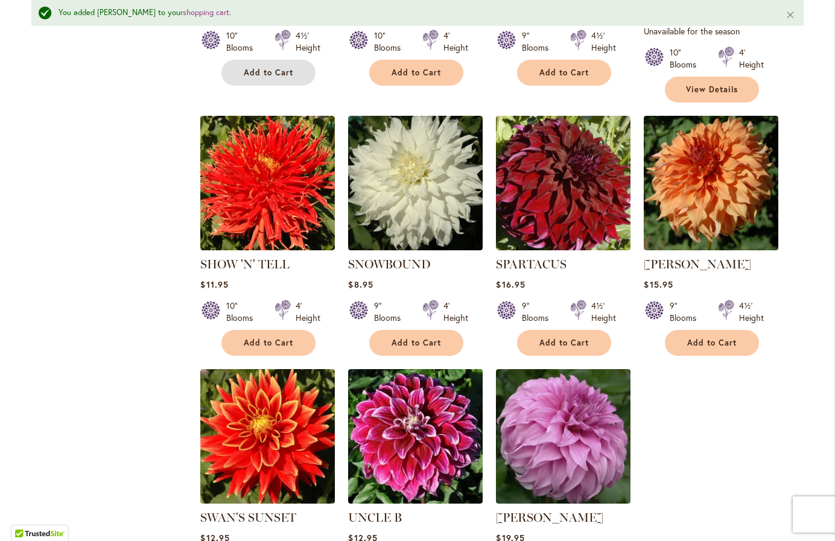
scroll to position [989, 0]
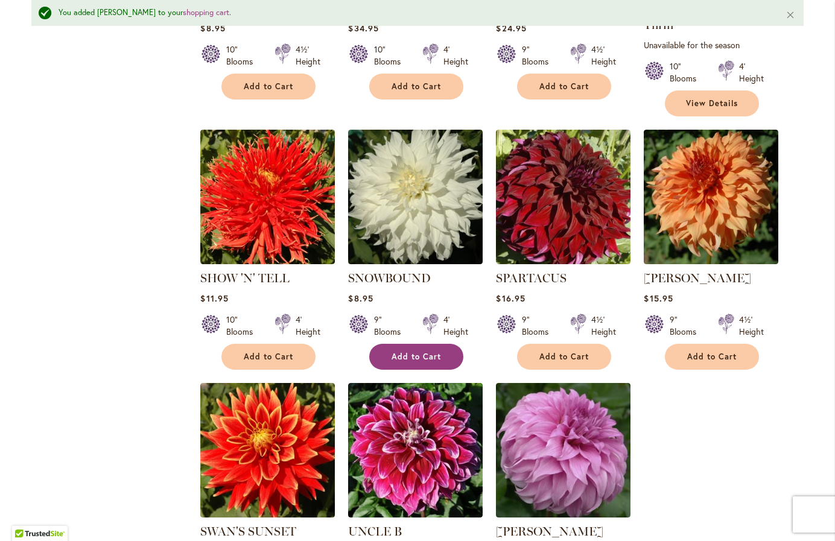
click at [388, 344] on button "Add to Cart" at bounding box center [416, 357] width 94 height 26
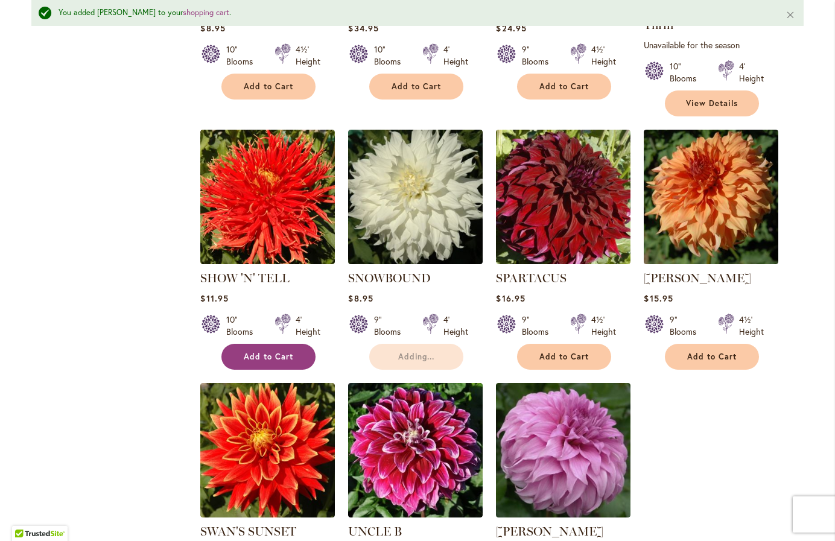
click at [276, 344] on button "Add to Cart" at bounding box center [268, 357] width 94 height 26
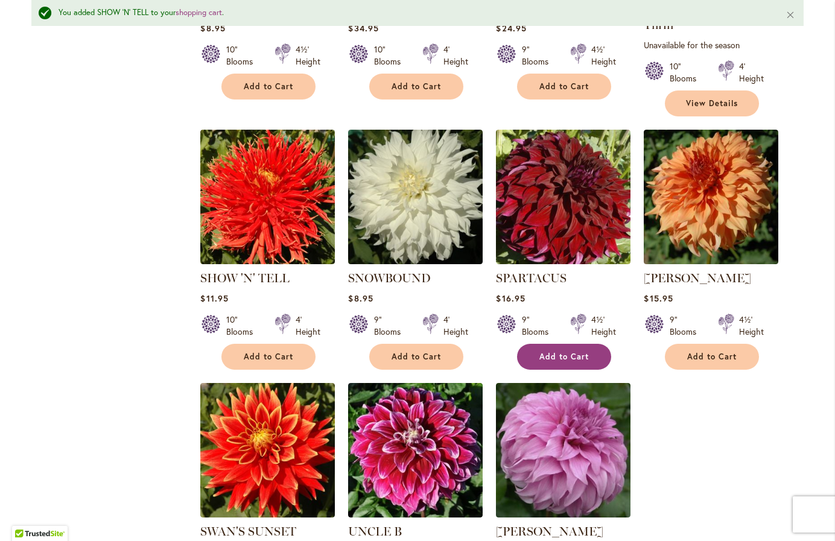
click at [550, 352] on span "Add to Cart" at bounding box center [564, 357] width 49 height 10
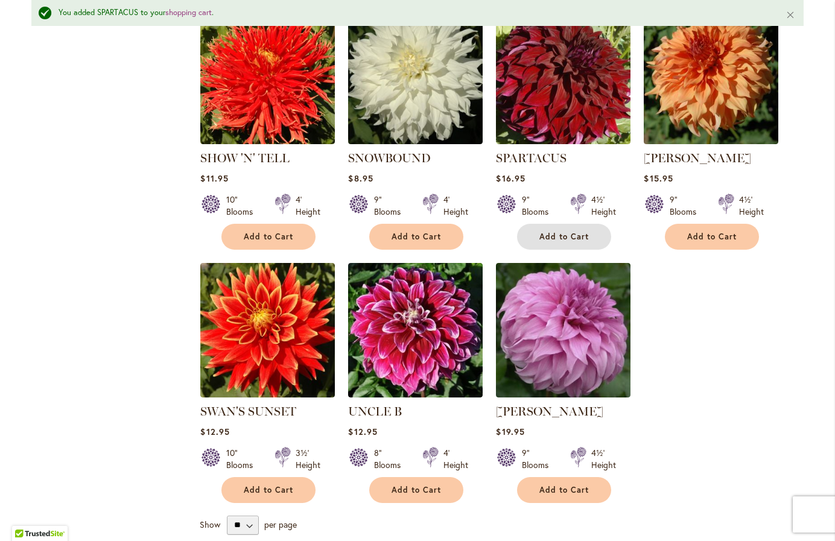
scroll to position [1111, 0]
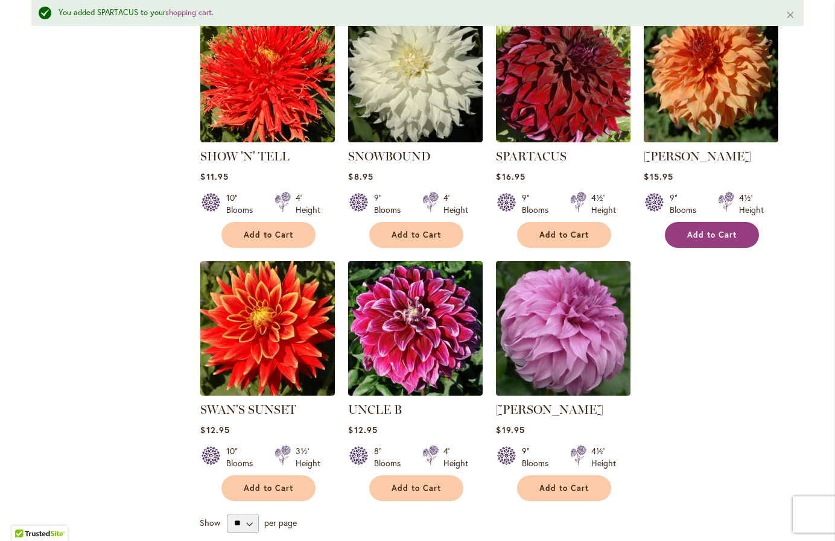
click at [698, 230] on span "Add to Cart" at bounding box center [711, 235] width 49 height 10
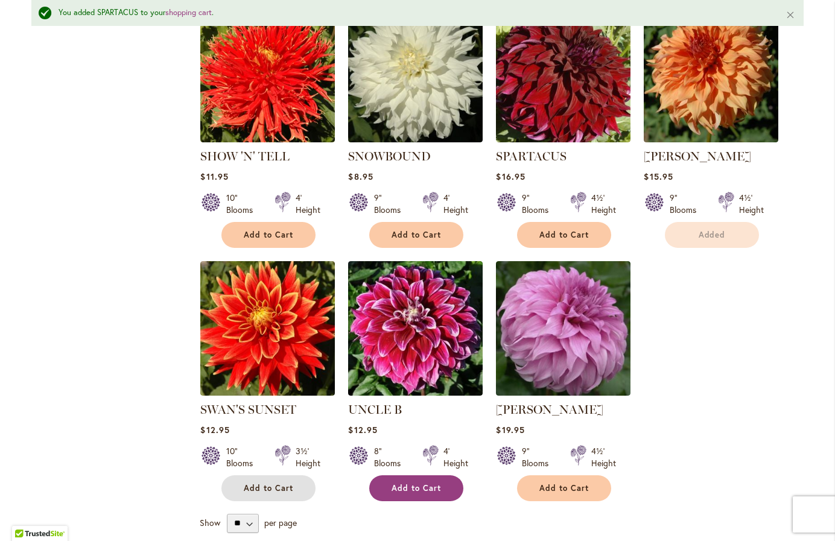
drag, startPoint x: 272, startPoint y: 462, endPoint x: 395, endPoint y: 464, distance: 123.7
click at [272, 476] on button "Add to Cart" at bounding box center [268, 489] width 94 height 26
click at [395, 483] on span "Add to Cart" at bounding box center [416, 488] width 49 height 10
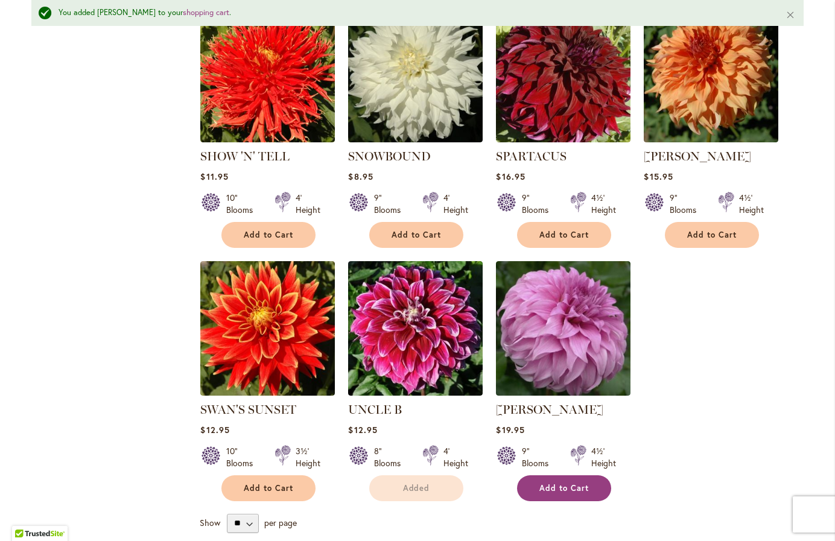
click at [553, 483] on span "Add to Cart" at bounding box center [564, 488] width 49 height 10
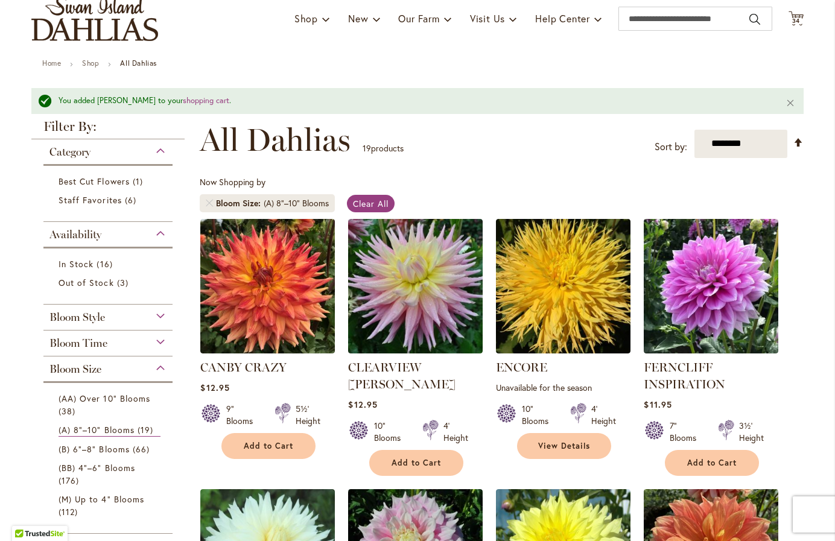
scroll to position [65, 0]
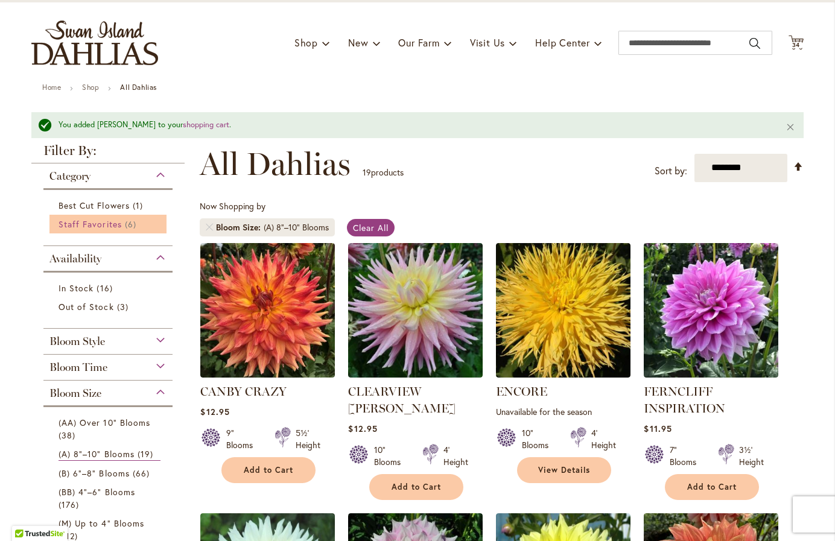
click at [94, 219] on span "Staff Favorites" at bounding box center [90, 223] width 63 height 11
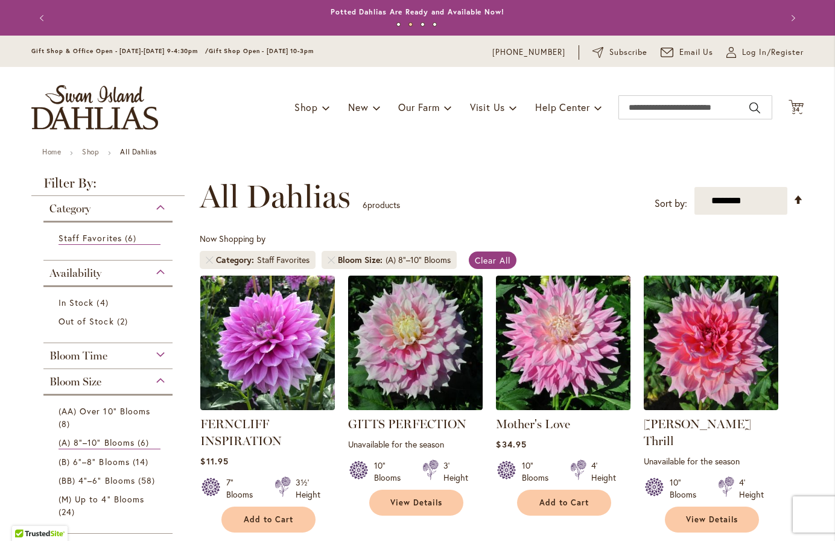
type input "**********"
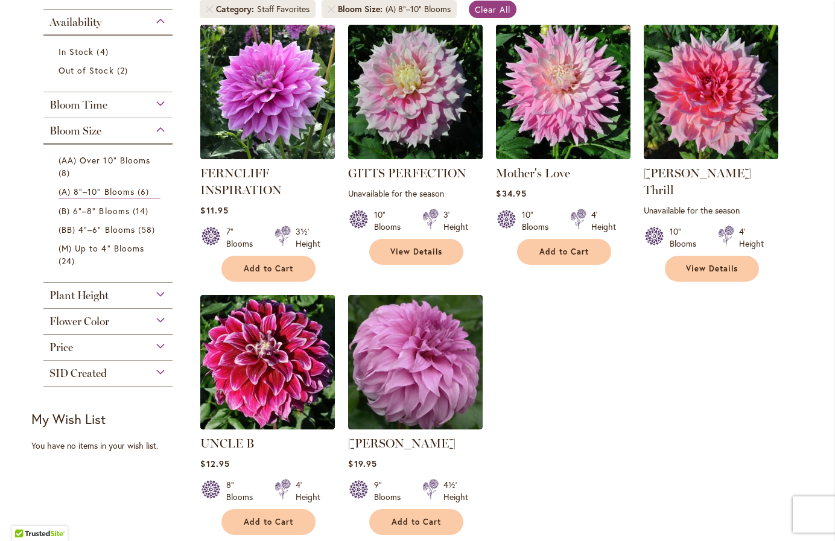
scroll to position [253, 0]
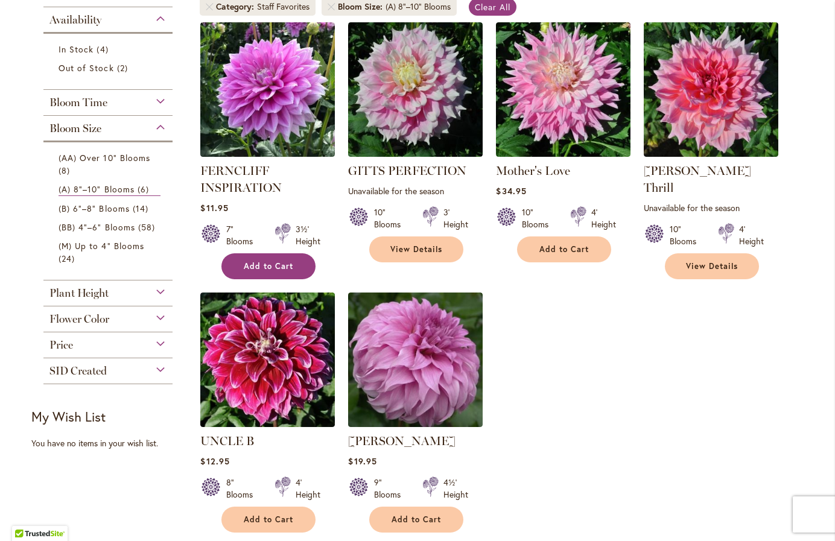
click at [284, 271] on button "Add to Cart" at bounding box center [268, 266] width 94 height 26
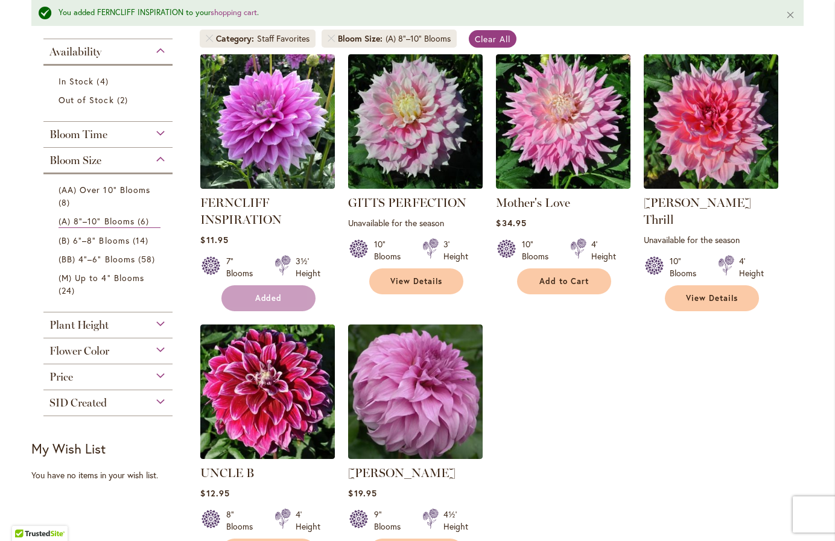
scroll to position [285, 0]
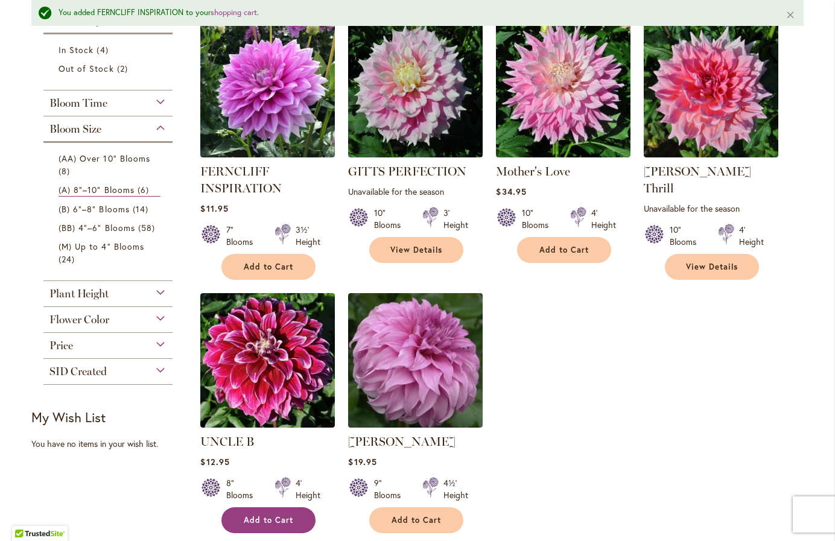
click at [263, 515] on span "Add to Cart" at bounding box center [268, 520] width 49 height 10
click at [99, 365] on span "SID Created" at bounding box center [77, 371] width 57 height 13
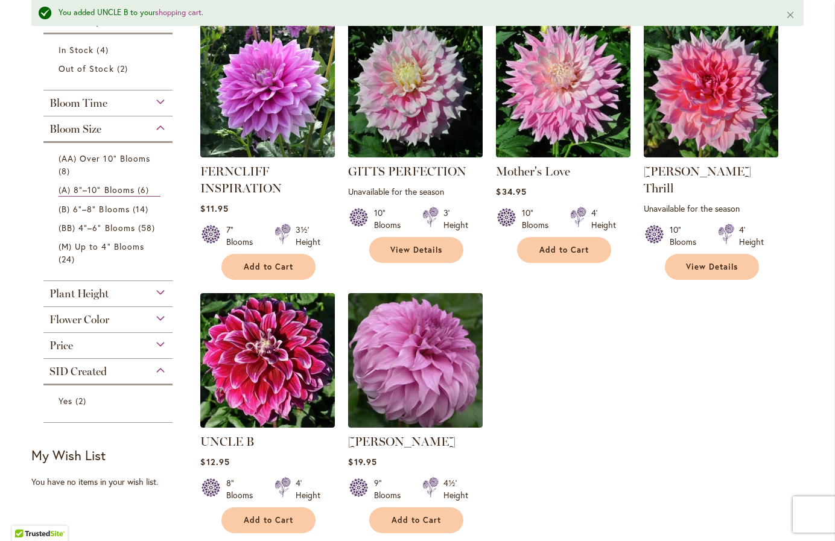
click at [663, 345] on ol "FERNCLIFF INSPIRATION Rating: 93% 3 Reviews $11.95 7" Blooms 3½' Height" at bounding box center [502, 278] width 604 height 512
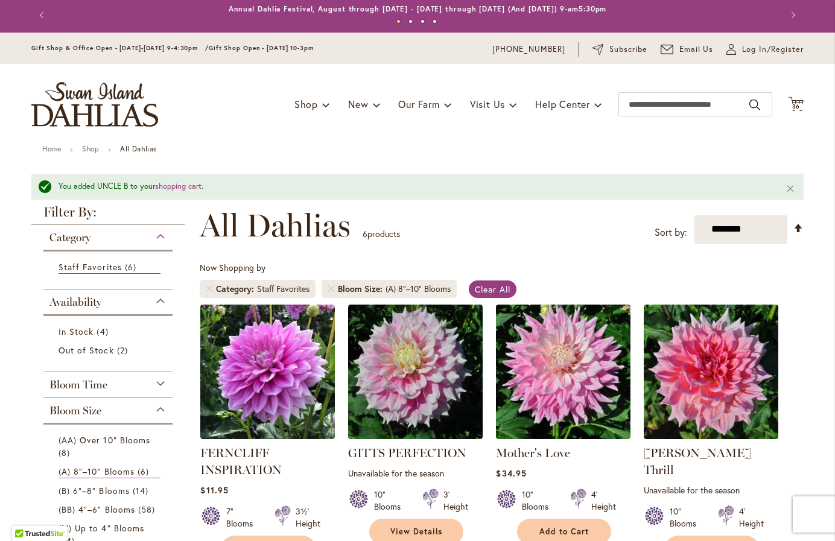
scroll to position [0, 0]
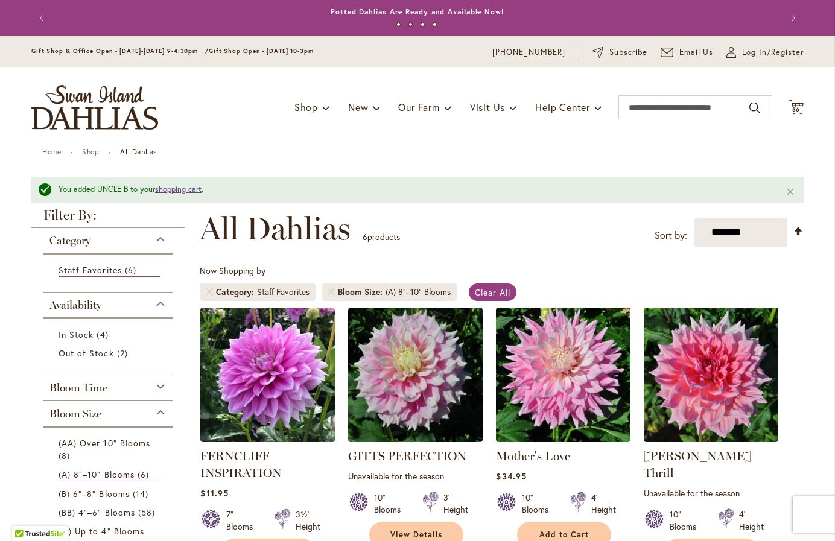
click at [173, 190] on link "shopping cart" at bounding box center [178, 189] width 46 height 10
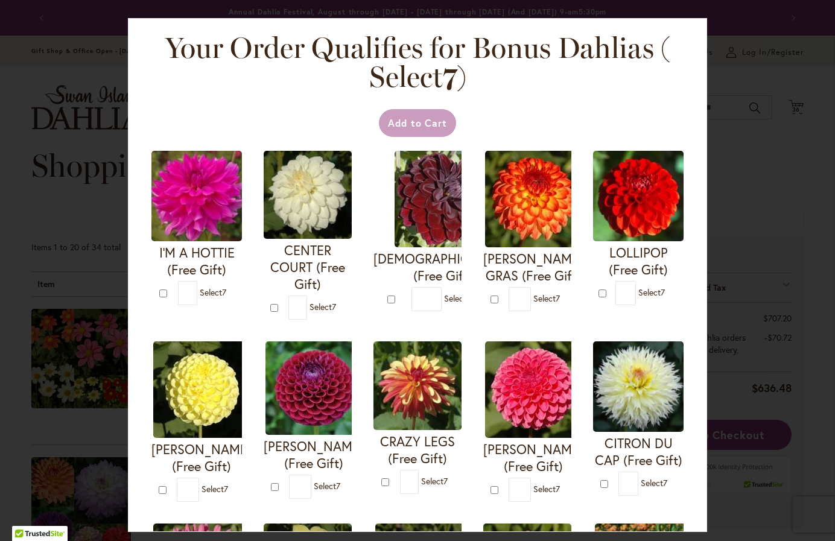
type input "**********"
type input "*"
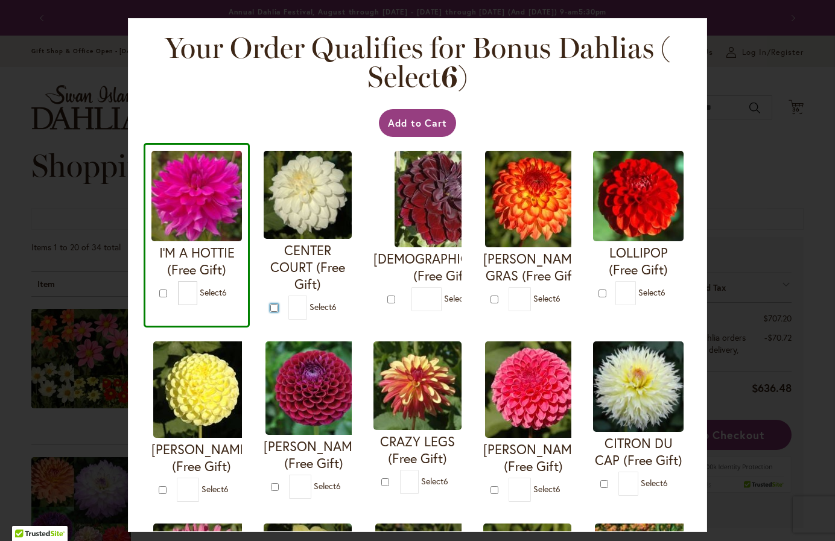
type input "*"
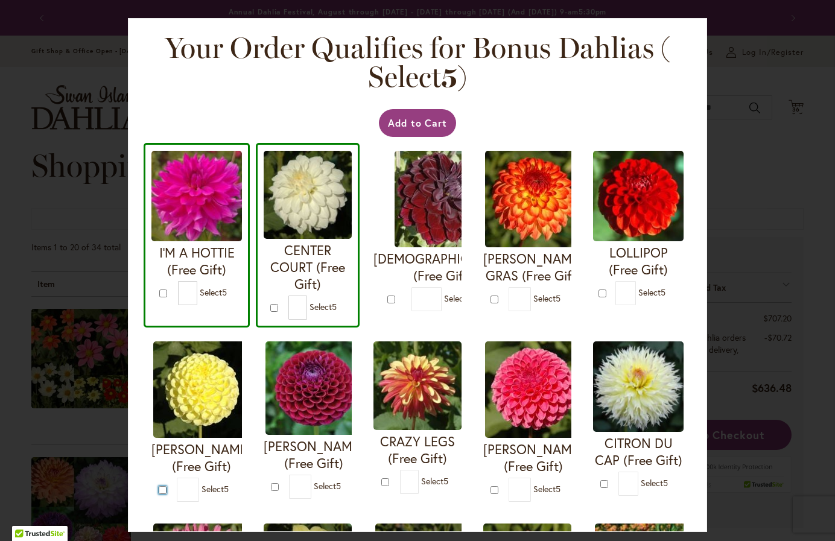
type input "*"
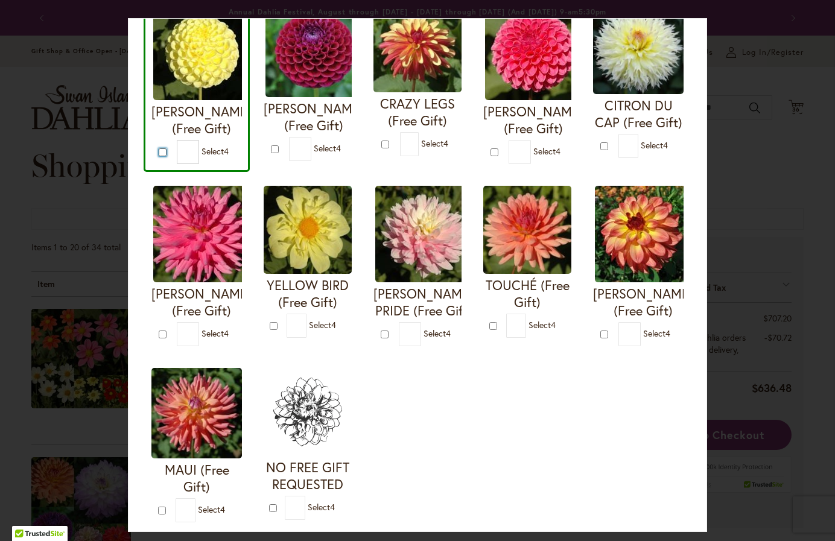
scroll to position [343, 0]
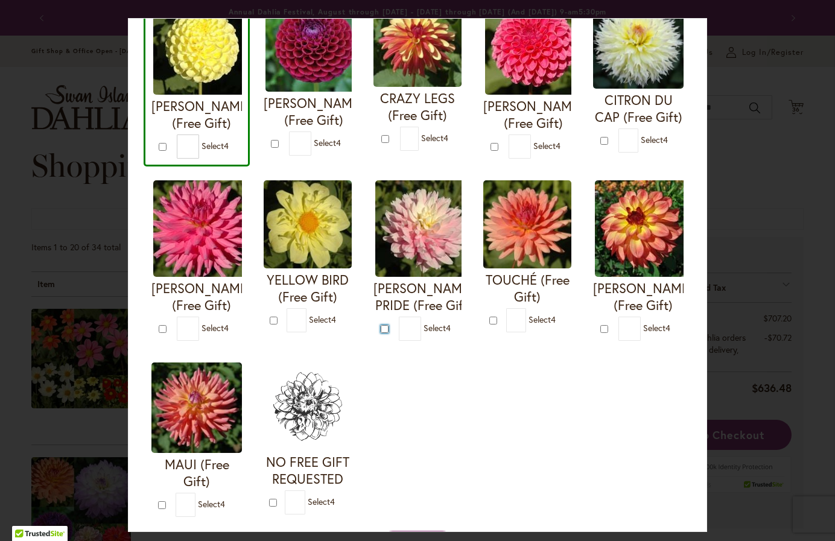
type input "*"
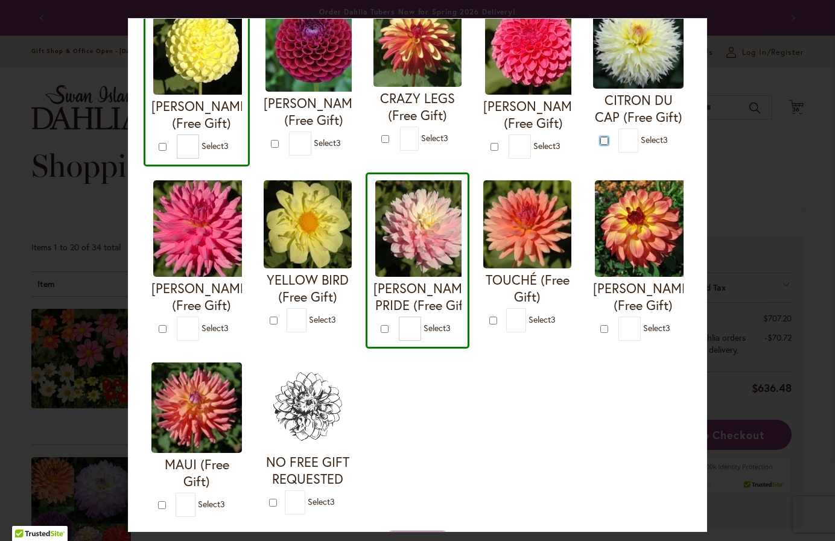
type input "*"
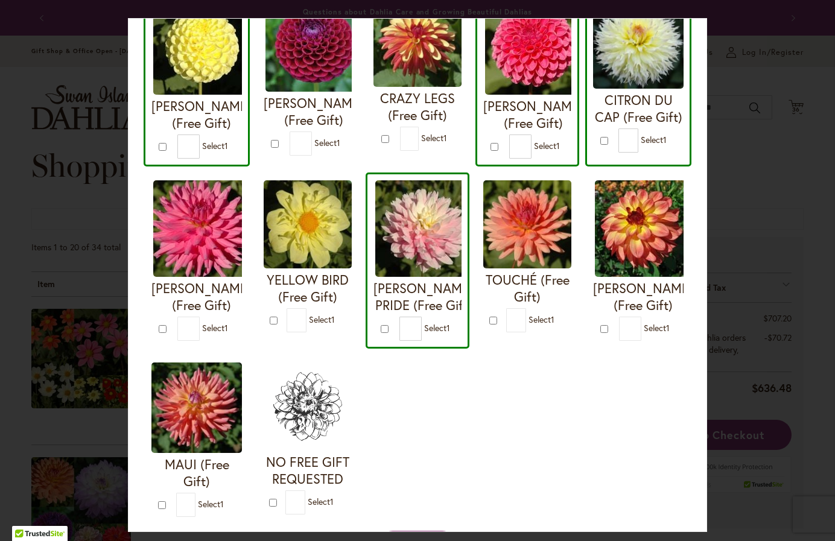
drag, startPoint x: 231, startPoint y: 315, endPoint x: 343, endPoint y: 427, distance: 158.7
click at [343, 427] on div "I'M A HOTTIE (Free Gift) * 1 * 1 * 1 *" at bounding box center [418, 162] width 548 height 725
type input "*"
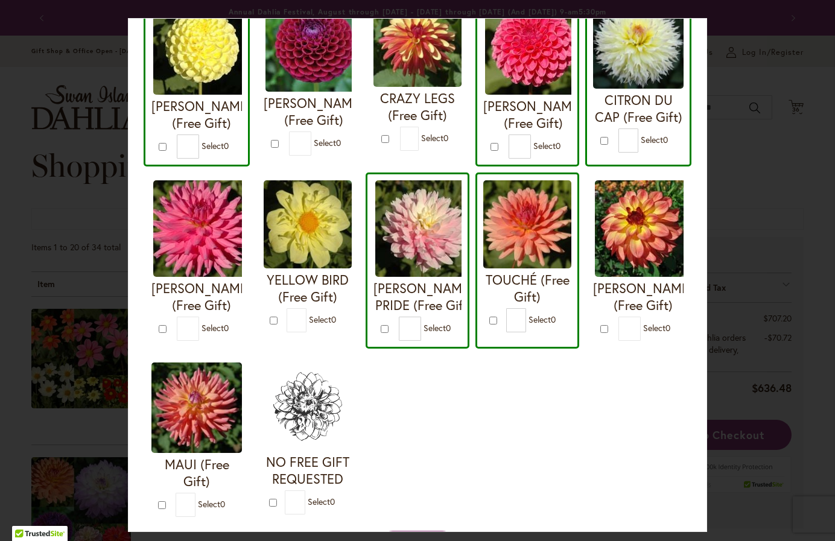
click at [758, 291] on div "Your Order Qualifies for Bonus Dahlias ( Select 0 ) Add to Cart I'M A HOTTIE (F…" at bounding box center [417, 270] width 835 height 541
type input "*"
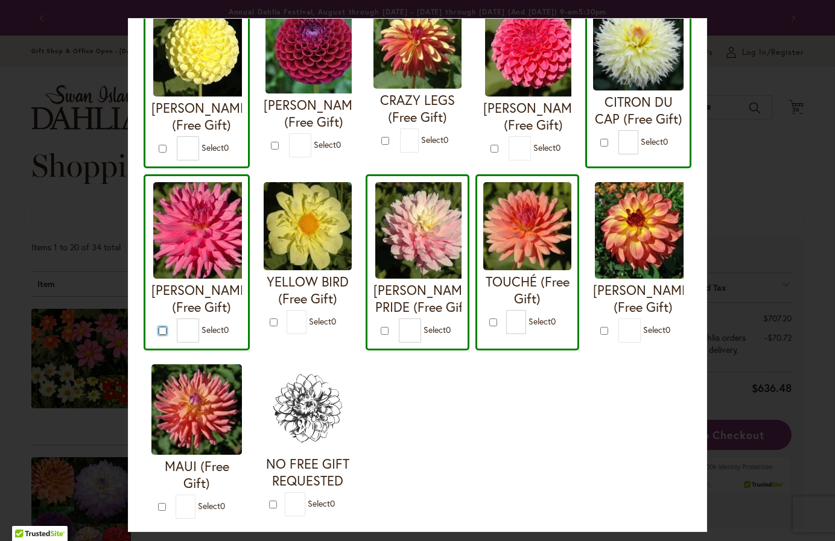
scroll to position [343, 0]
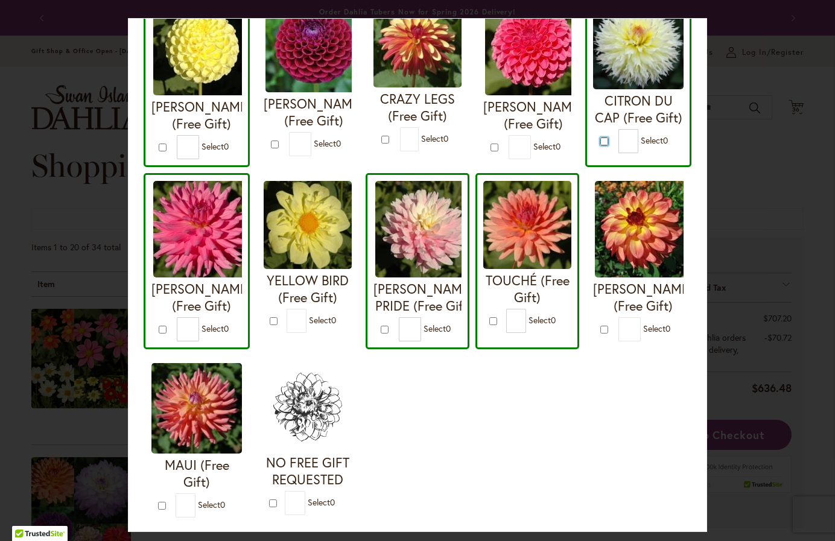
type input "*"
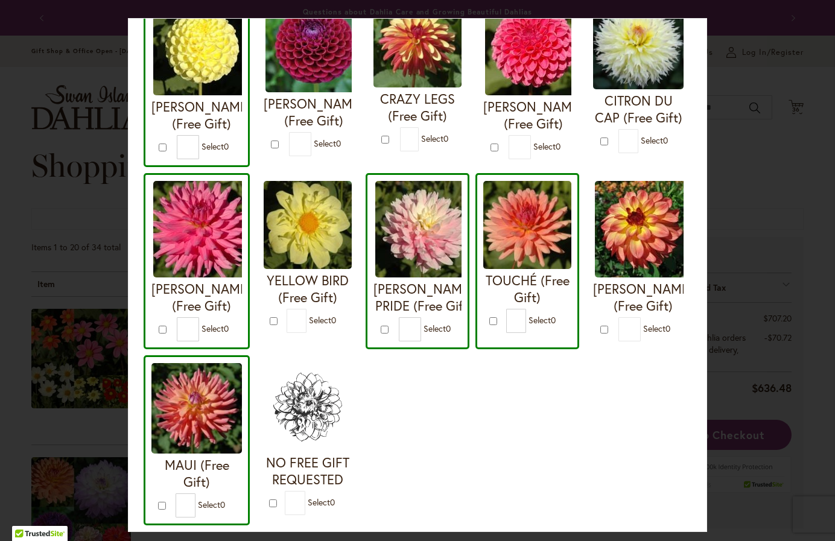
click at [750, 54] on div "Your Order Qualifies for Bonus Dahlias ( Select 0 ) Add to Cart I'M A HOTTIE (F…" at bounding box center [417, 270] width 835 height 541
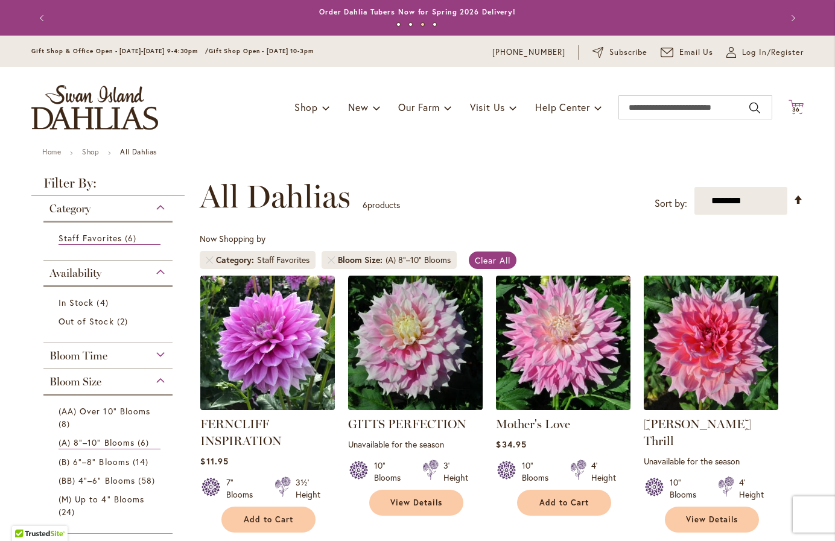
type input "**********"
click at [792, 107] on span "36" at bounding box center [796, 110] width 8 height 8
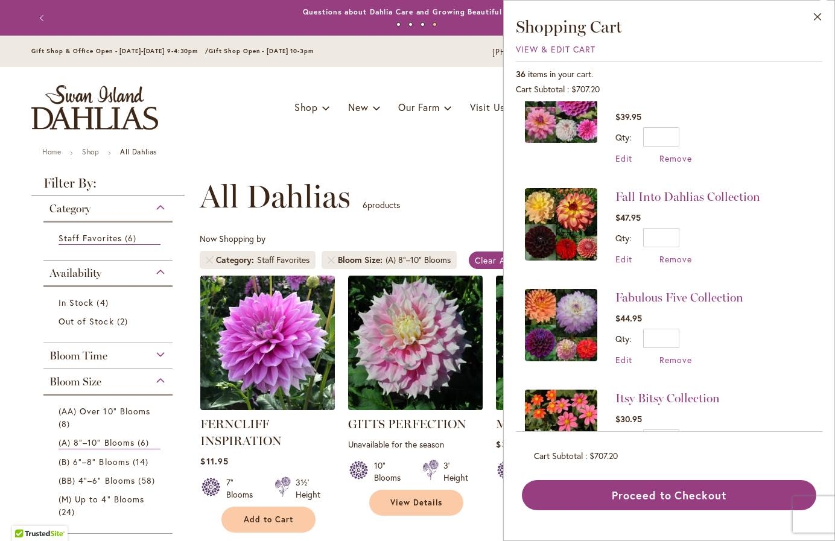
scroll to position [3068, 0]
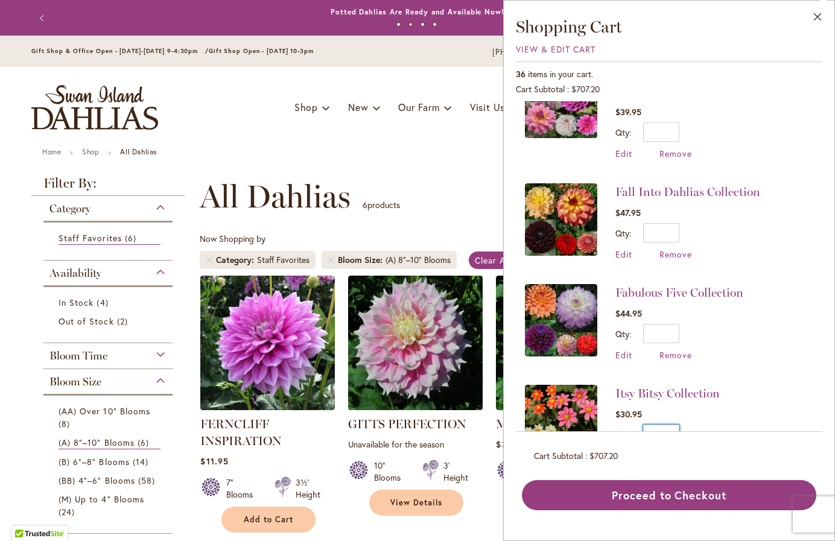
drag, startPoint x: 669, startPoint y: 384, endPoint x: 677, endPoint y: 384, distance: 8.5
click at [677, 425] on input "*" at bounding box center [661, 434] width 36 height 19
type input "*"
click at [719, 425] on button "Update" at bounding box center [717, 439] width 44 height 28
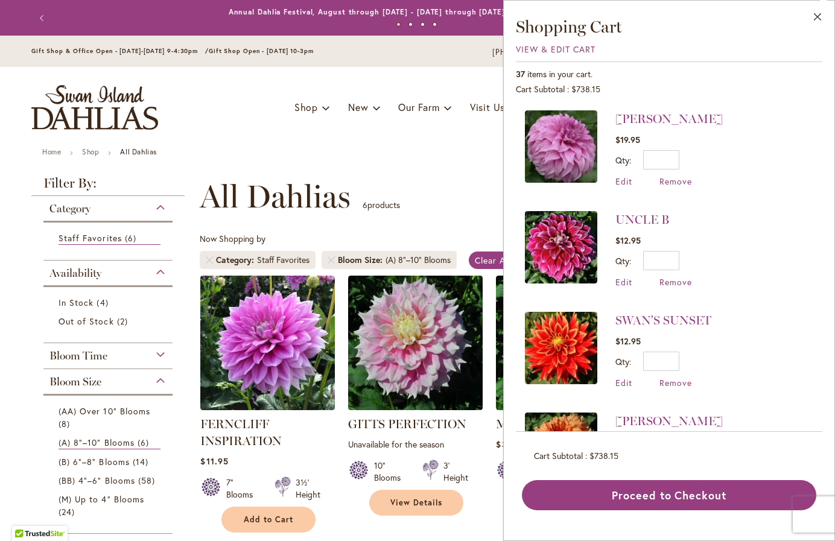
click at [823, 413] on div "Close Shopping Cart View & Edit Cart 37 items in your cart. Cart Subtotal $738.…" at bounding box center [669, 270] width 332 height 541
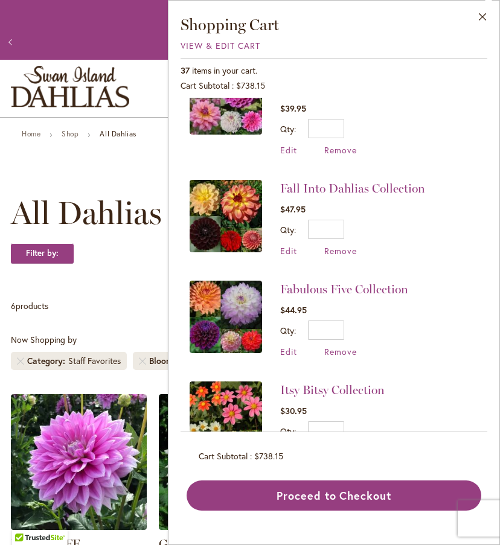
scroll to position [3064, 0]
